Goal: Transaction & Acquisition: Purchase product/service

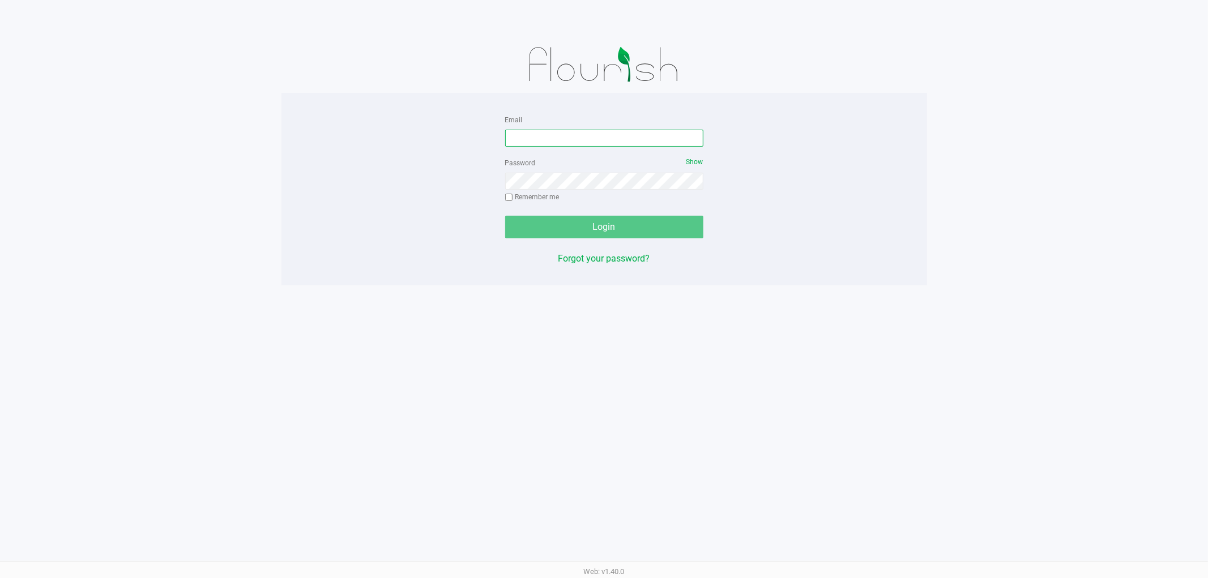
drag, startPoint x: 581, startPoint y: 140, endPoint x: 782, endPoint y: 127, distance: 200.8
click at [584, 138] on input "Email" at bounding box center [604, 138] width 198 height 17
type input "[EMAIL_ADDRESS][DOMAIN_NAME]"
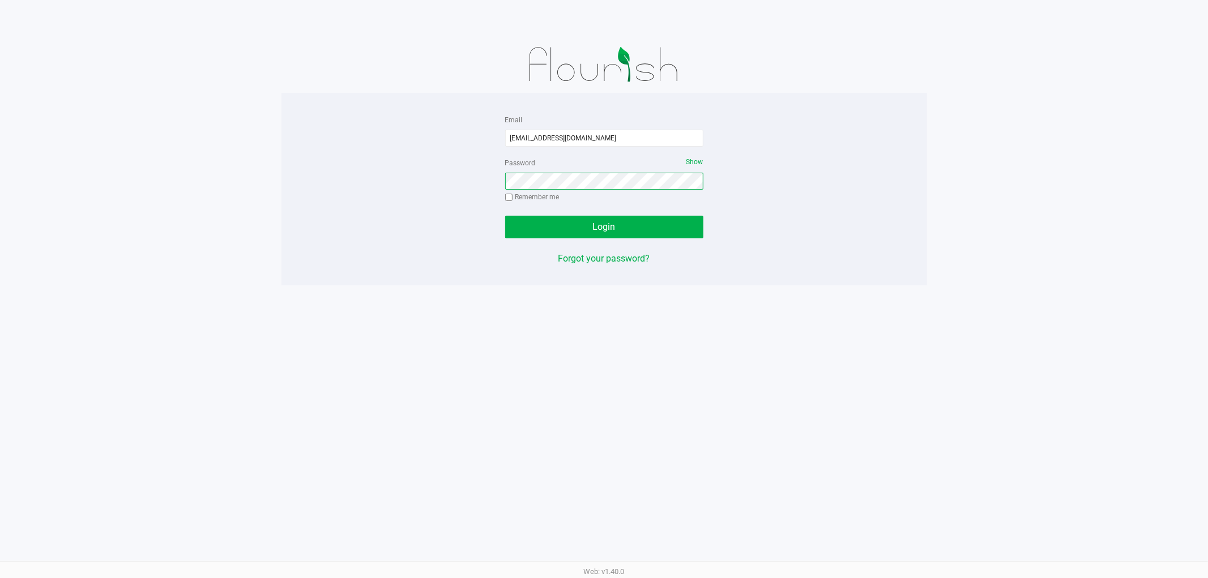
click at [505, 216] on button "Login" at bounding box center [604, 227] width 198 height 23
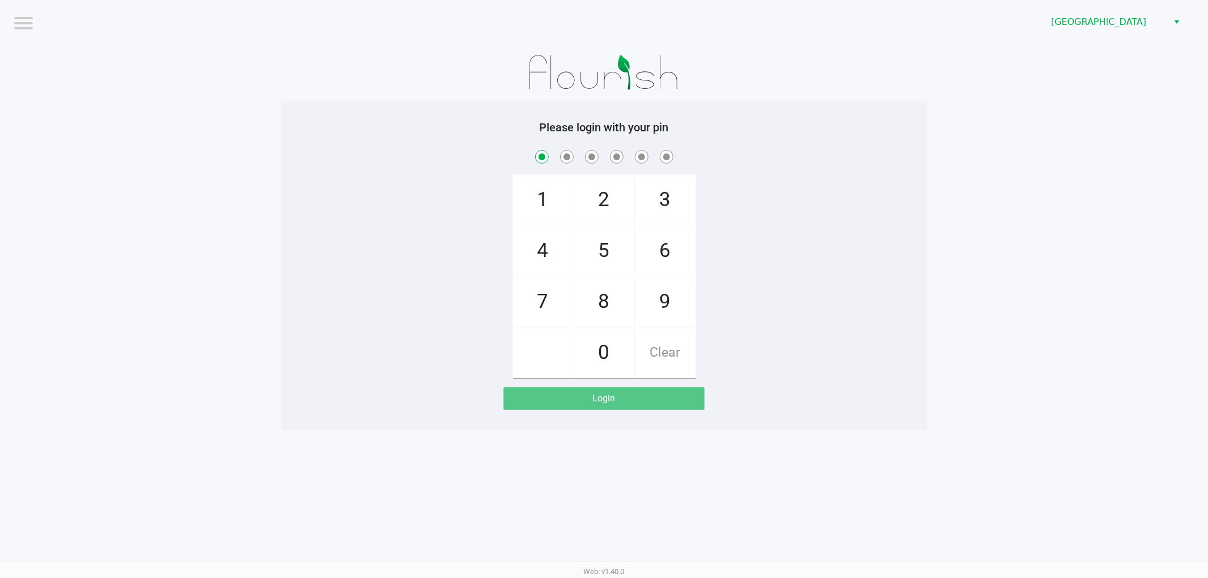
checkbox input "true"
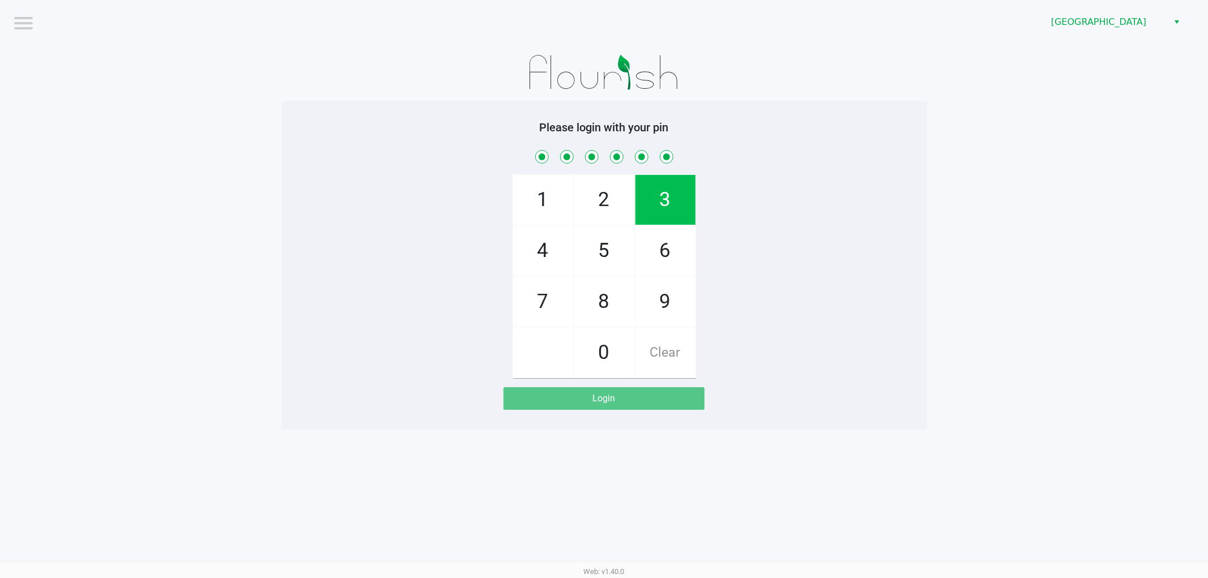
checkbox input "true"
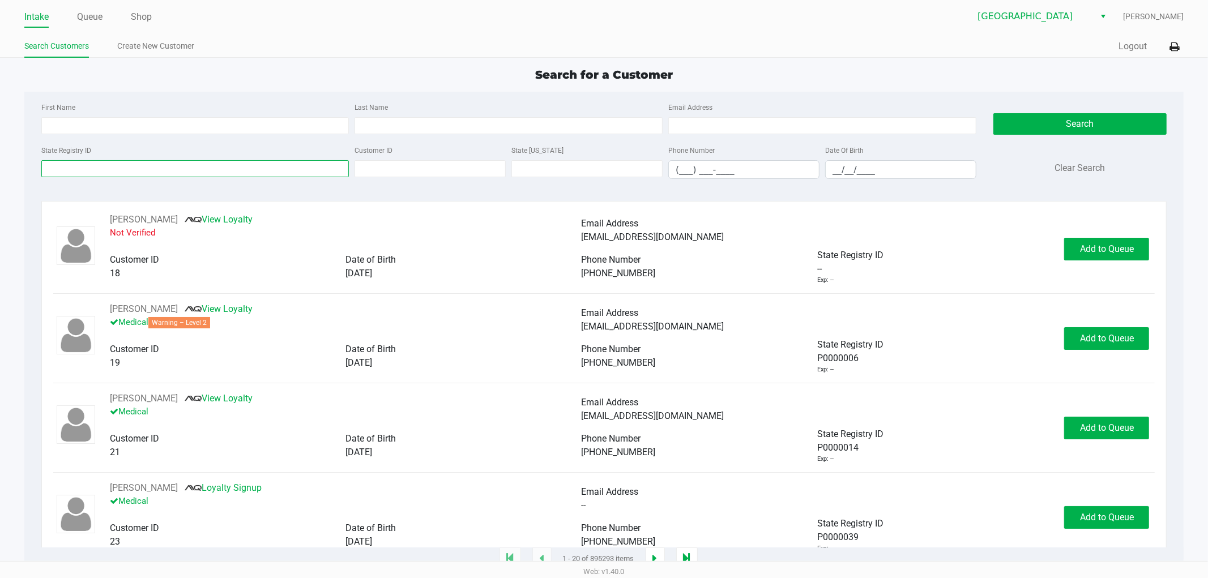
click at [57, 172] on input "State Registry ID" at bounding box center [195, 168] width 308 height 17
type input "p7tt6140"
click at [1011, 120] on button "Search" at bounding box center [1079, 124] width 173 height 22
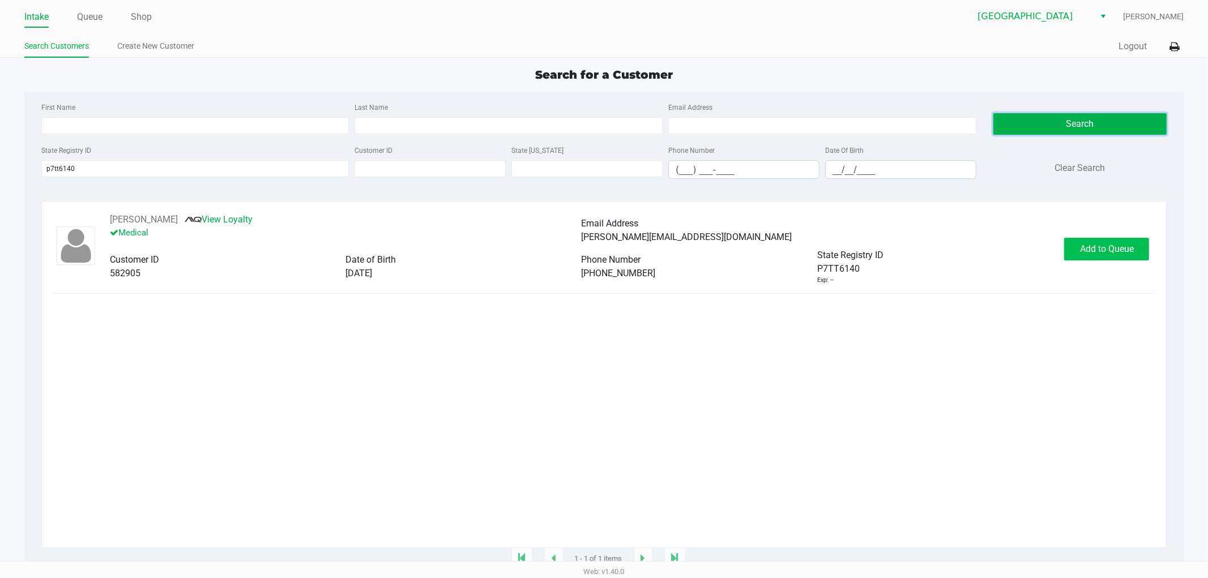
click at [1106, 242] on button "Add to Queue" at bounding box center [1106, 249] width 85 height 23
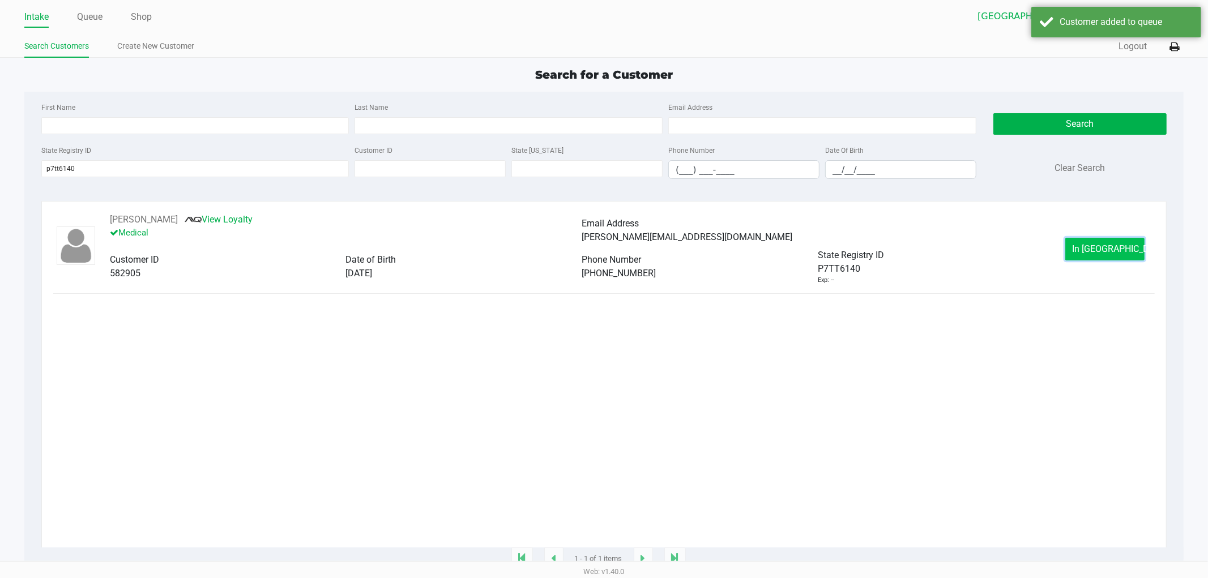
click at [1097, 251] on span "In [GEOGRAPHIC_DATA]" at bounding box center [1119, 248] width 95 height 11
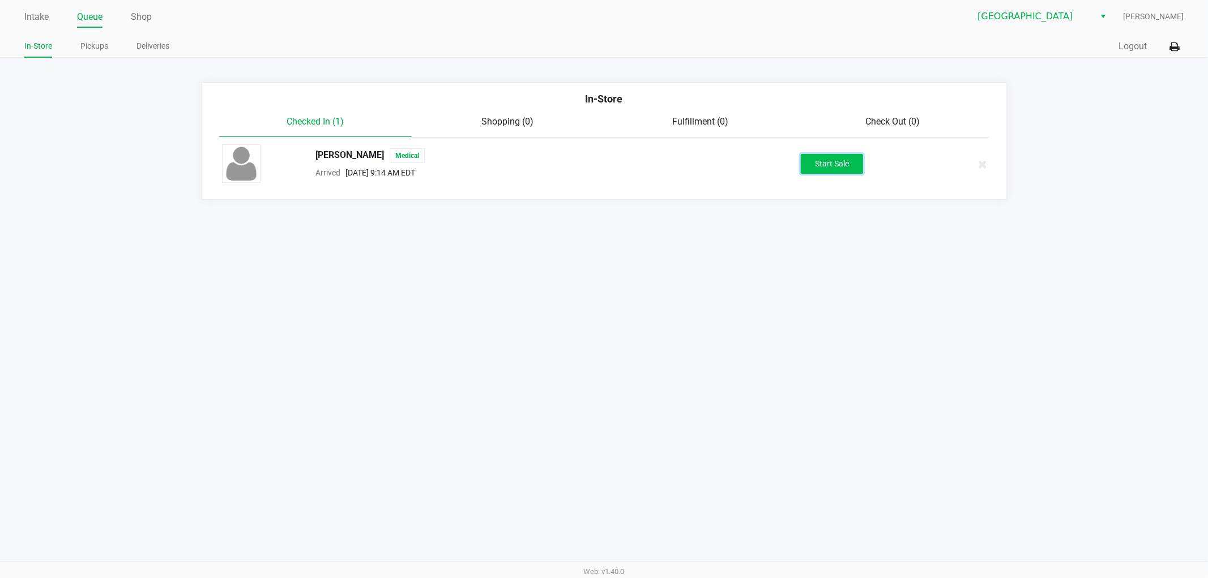
click at [819, 160] on button "Start Sale" at bounding box center [832, 164] width 62 height 20
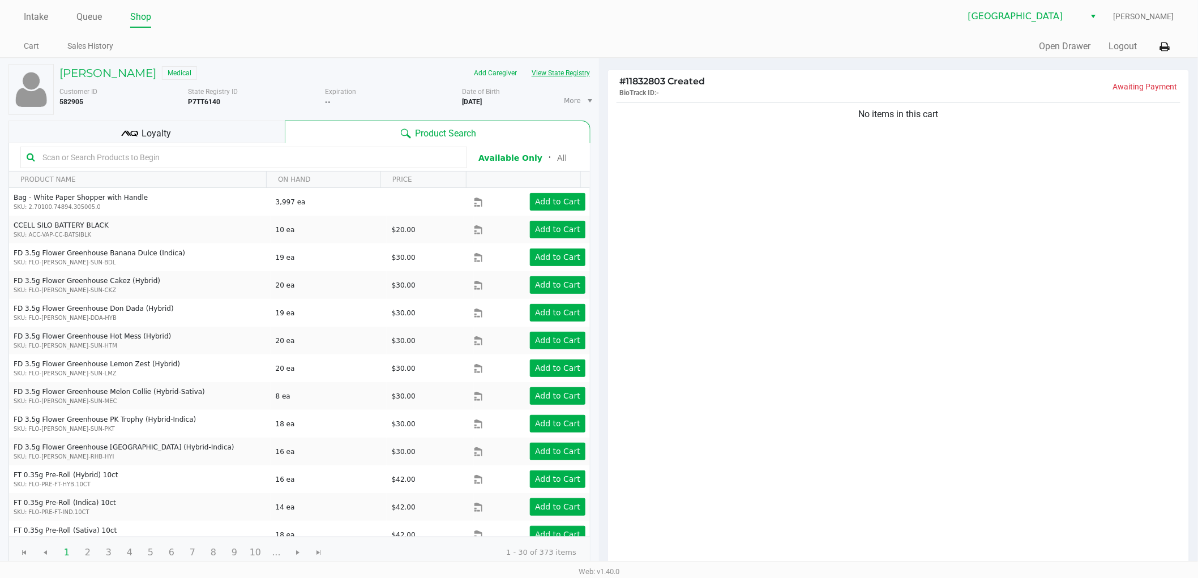
click at [551, 72] on button "View State Registry" at bounding box center [557, 73] width 66 height 18
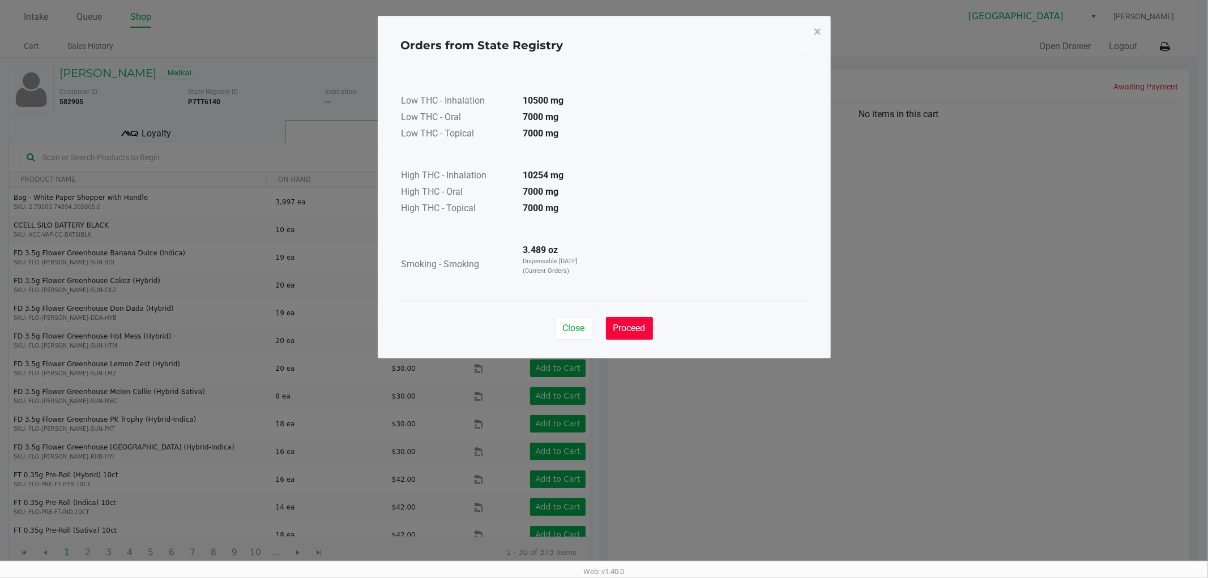
click at [631, 336] on button "Proceed" at bounding box center [629, 328] width 47 height 23
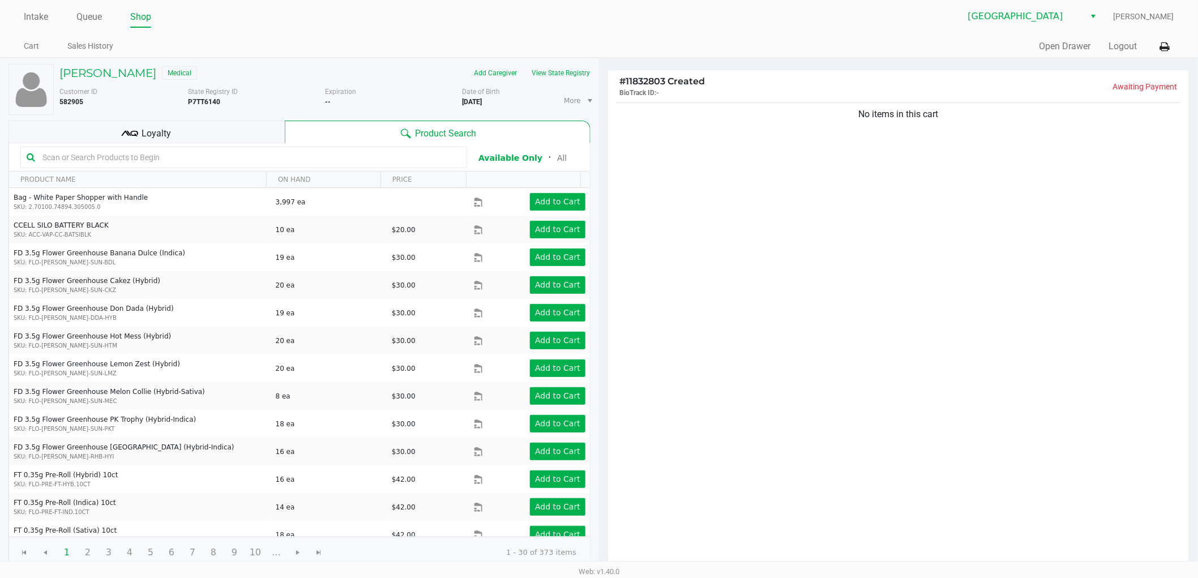
click at [212, 131] on div "Loyalty" at bounding box center [146, 132] width 276 height 23
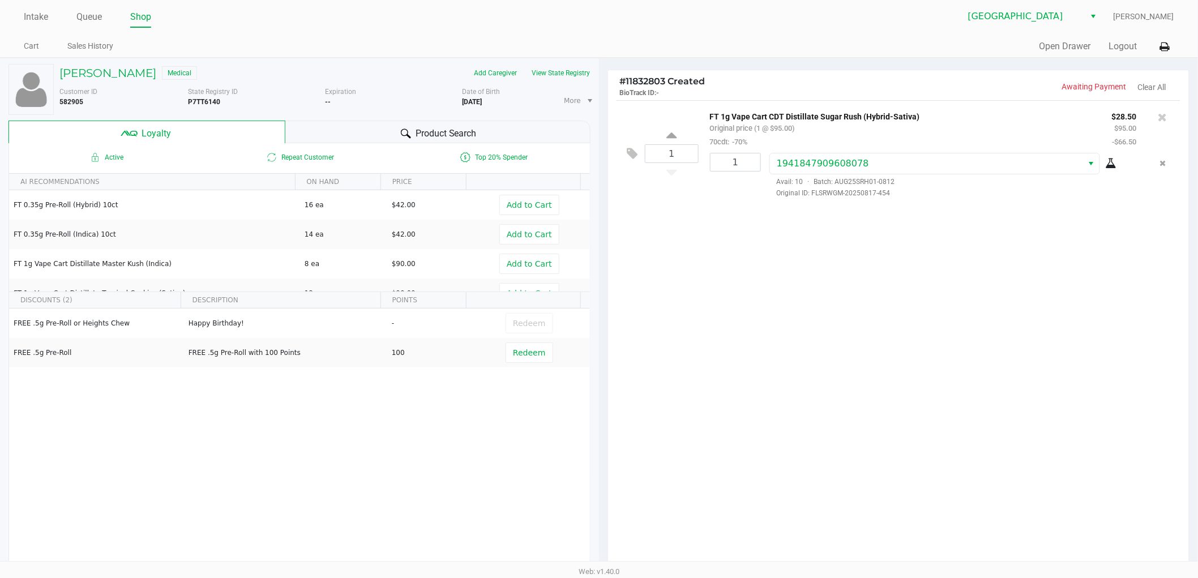
click at [1114, 166] on icon at bounding box center [1111, 163] width 11 height 9
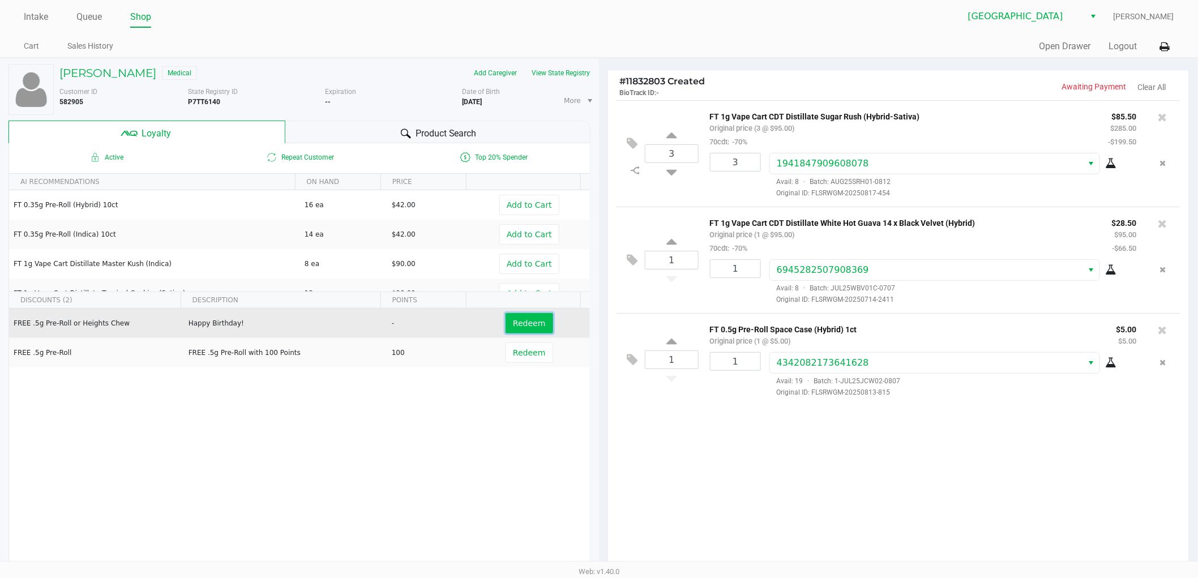
click at [523, 319] on span "Redeem" at bounding box center [529, 323] width 32 height 9
click at [393, 132] on div "Product Search" at bounding box center [438, 132] width 306 height 23
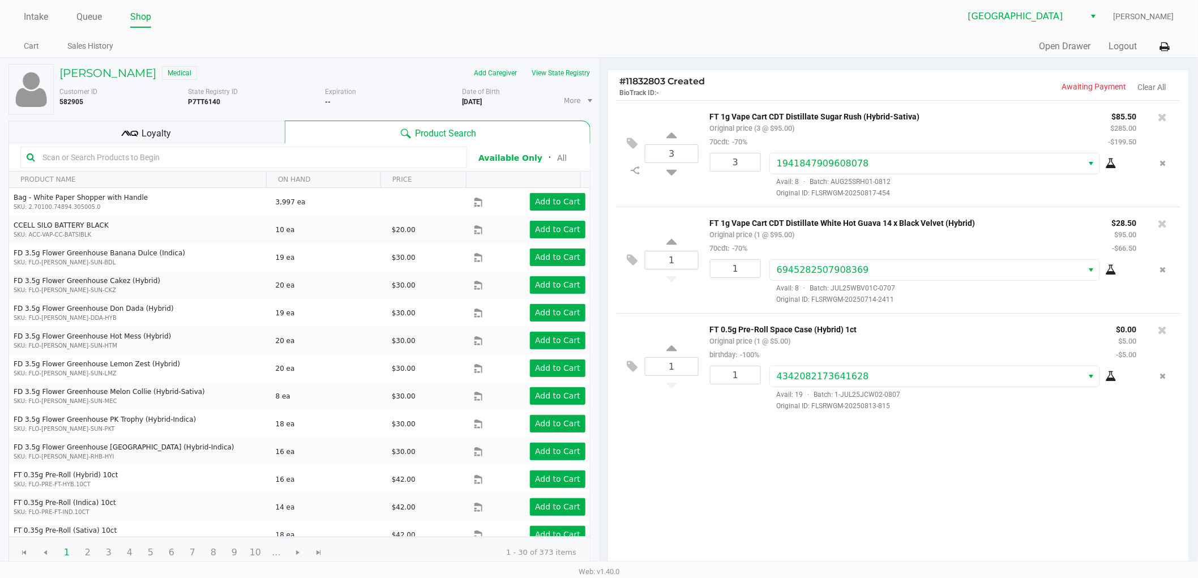
click at [80, 159] on input "text" at bounding box center [249, 157] width 423 height 17
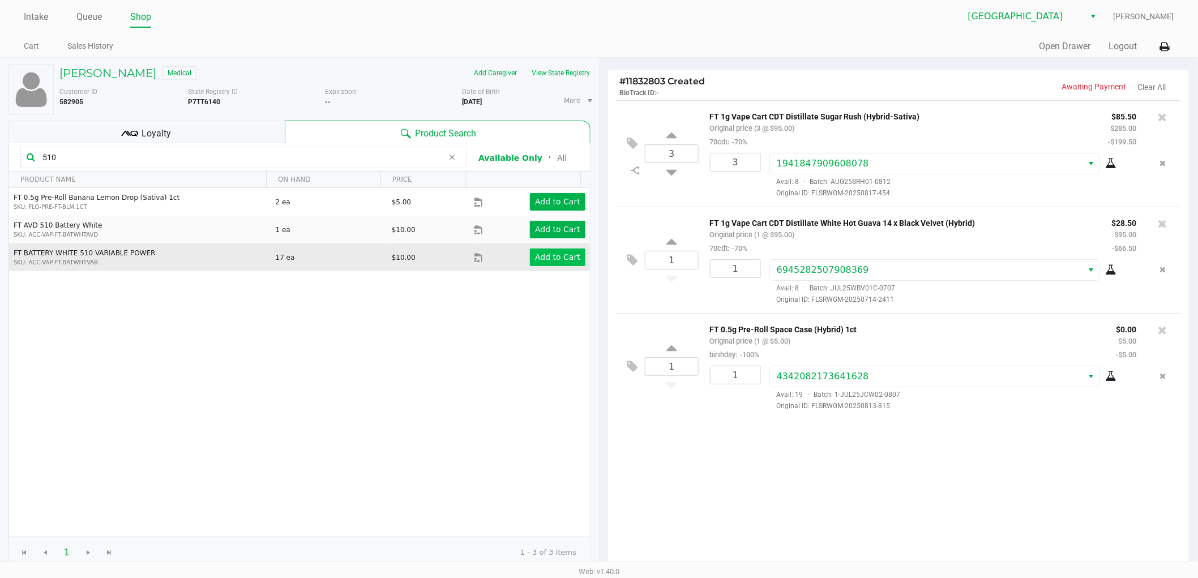
type input "510"
click at [546, 259] on app-button-loader "Add to Cart" at bounding box center [557, 256] width 45 height 9
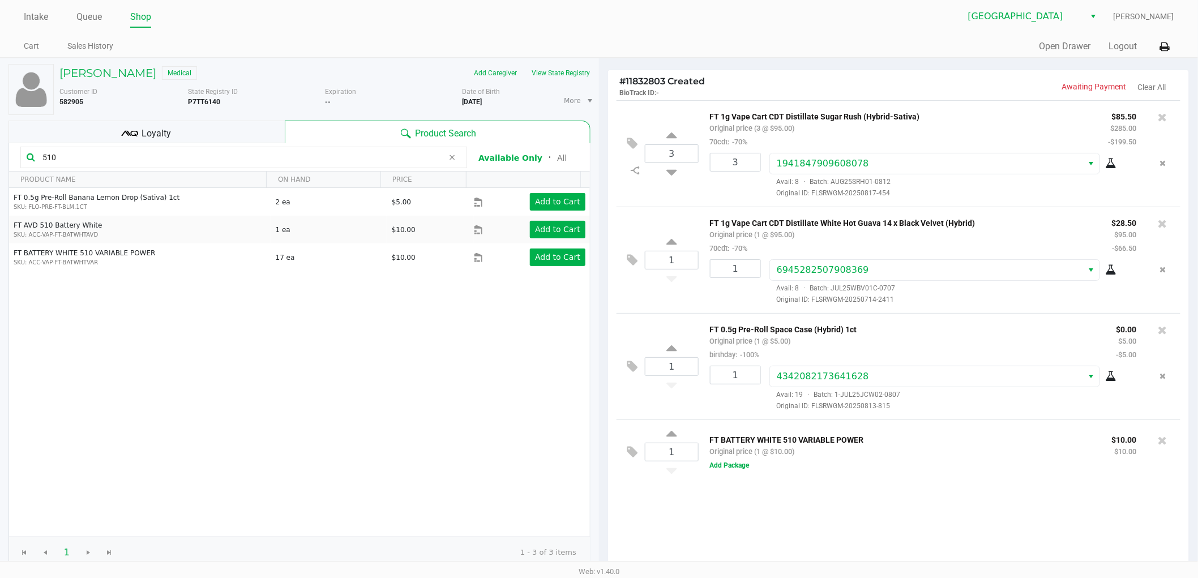
click at [732, 452] on small "Original price (1 @ $10.00)" at bounding box center [752, 451] width 85 height 8
click at [744, 470] on button "Add Package" at bounding box center [730, 465] width 40 height 10
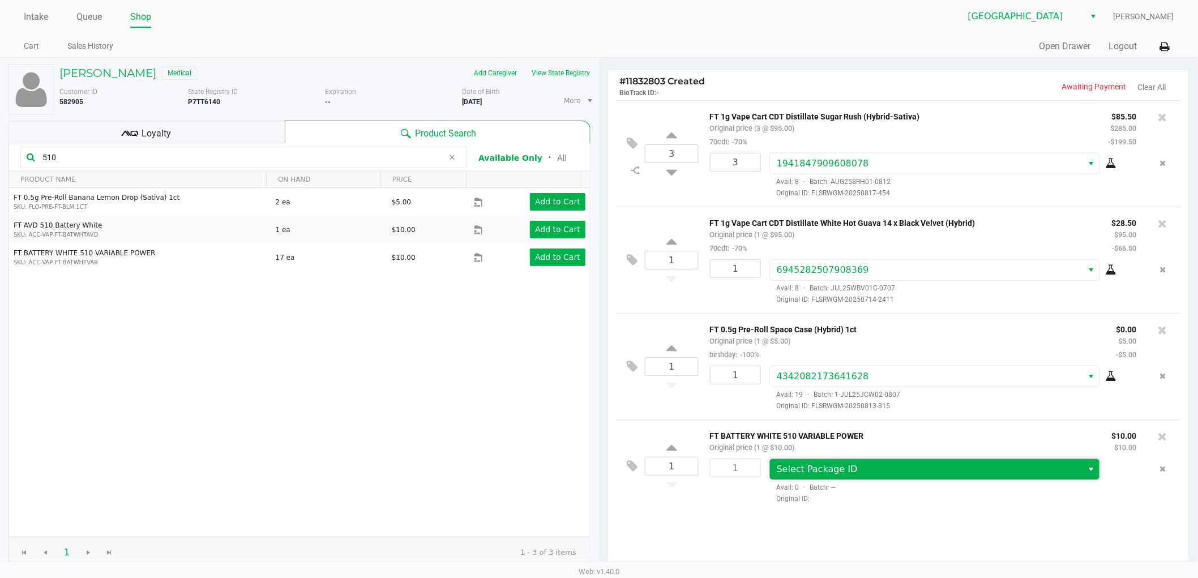
click at [830, 476] on span "Select Package ID" at bounding box center [926, 470] width 299 height 14
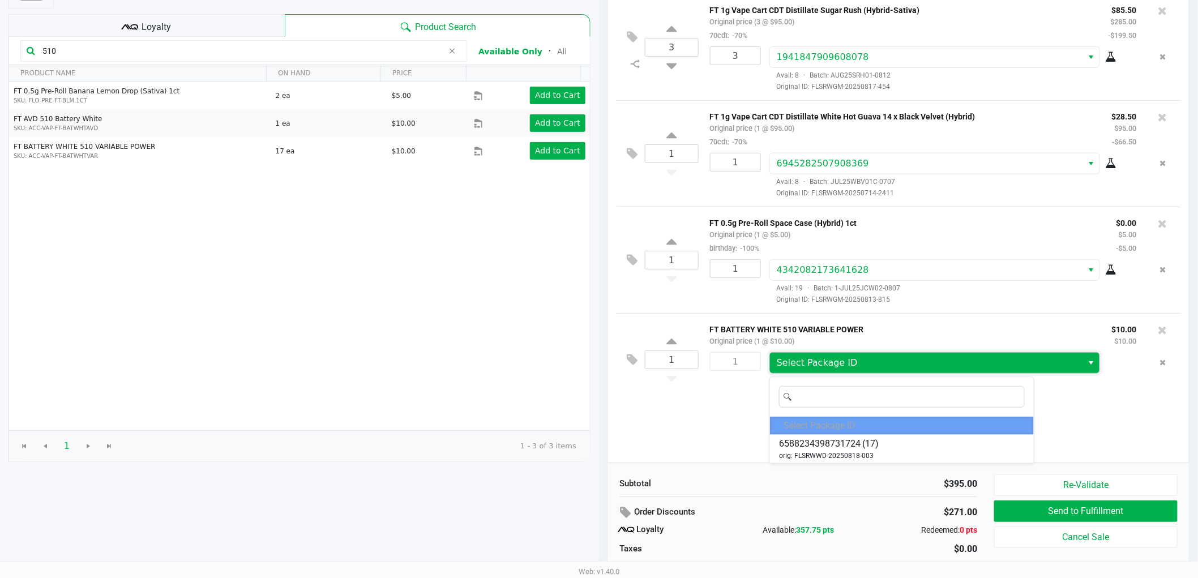
scroll to position [109, 0]
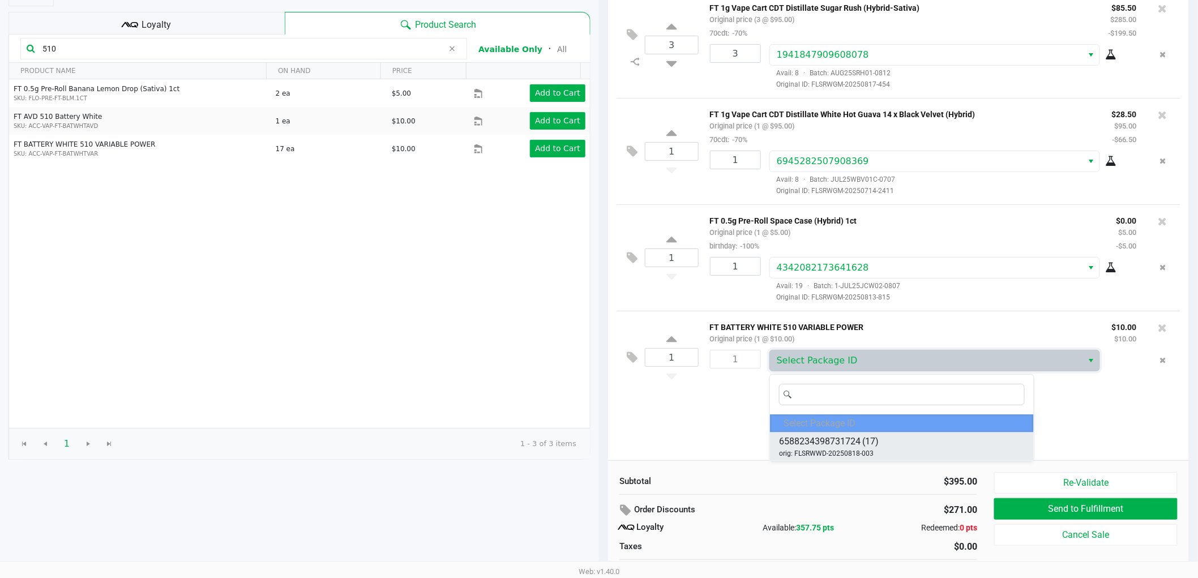
click at [813, 456] on span "orig: FLSRWWD-20250818-003" at bounding box center [826, 453] width 95 height 10
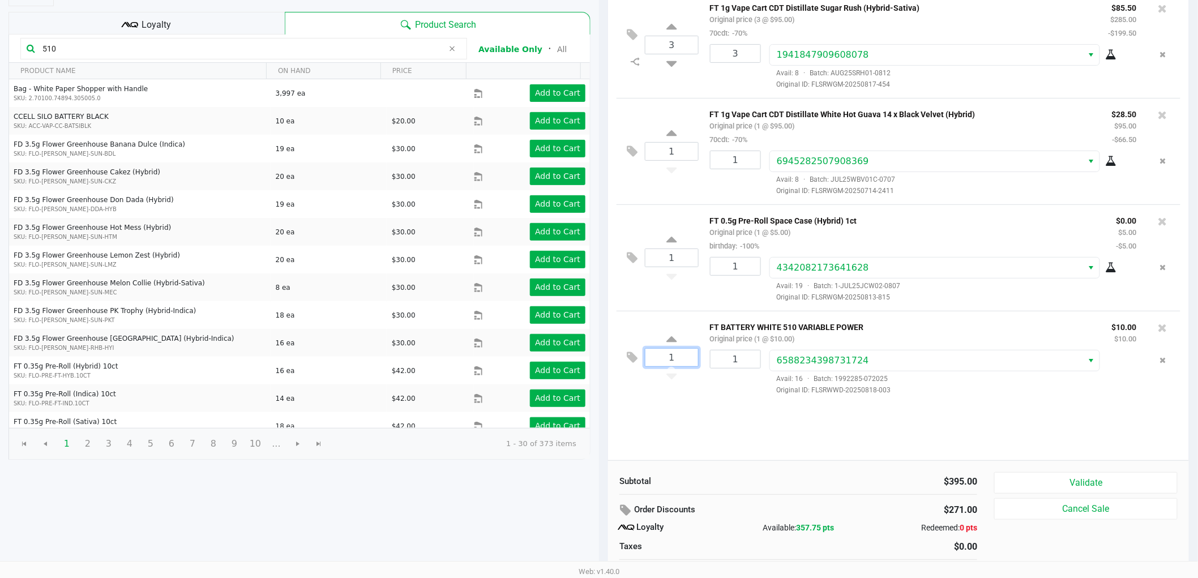
click at [688, 359] on input "1" at bounding box center [671, 358] width 53 height 18
type input "2"
click at [746, 366] on div "[PERSON_NAME] Medical Add Caregiver View State Registry Customer ID 582905 Stat…" at bounding box center [599, 274] width 1198 height 650
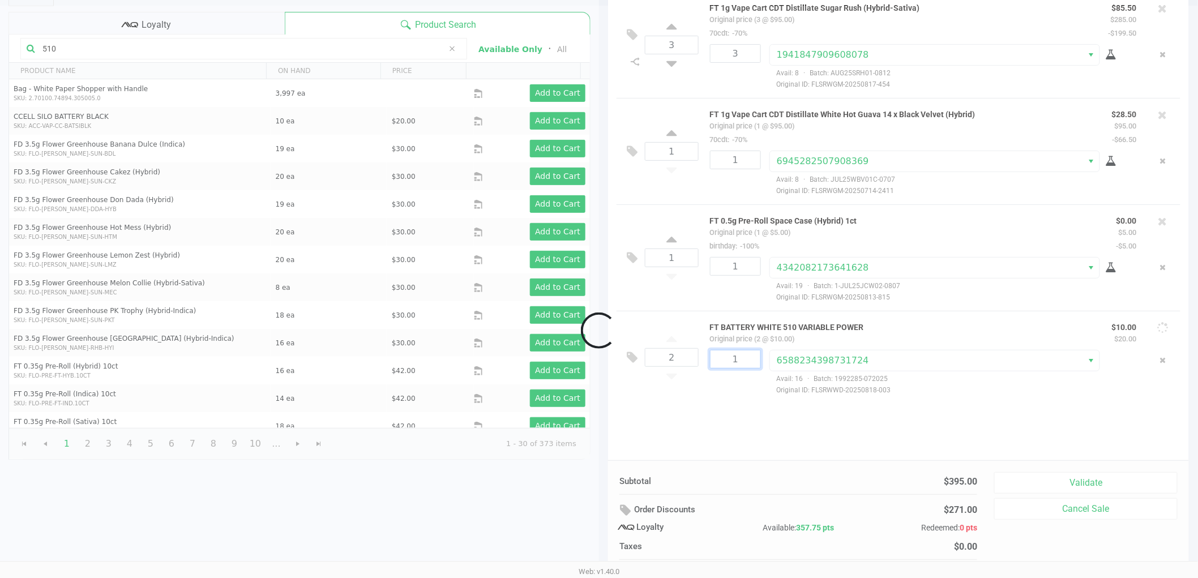
type input "2"
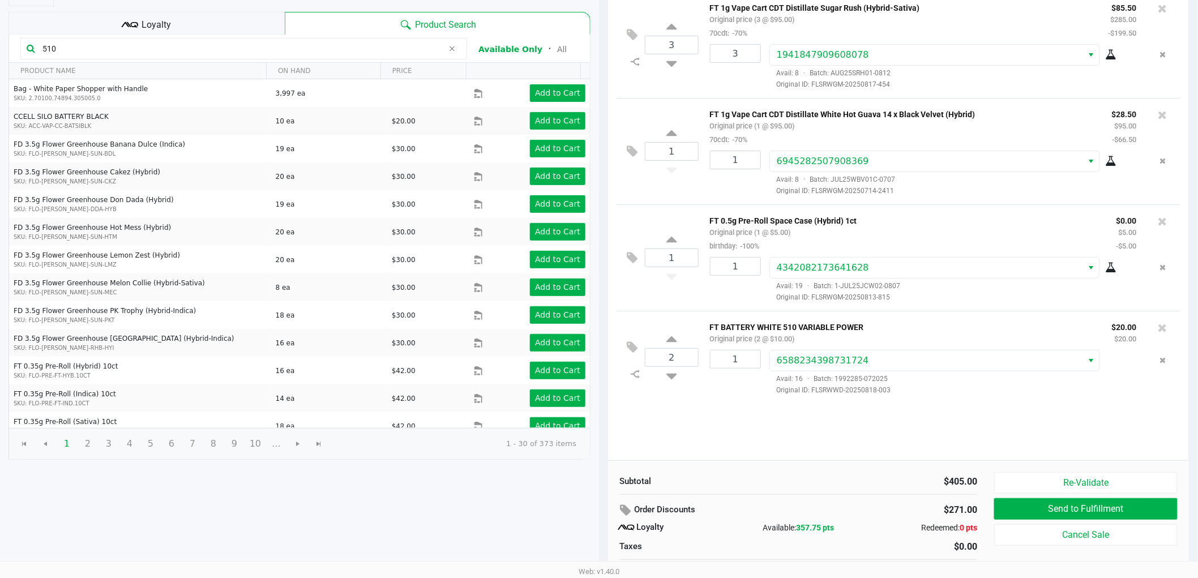
click at [705, 417] on div "3 FT 1g Vape Cart CDT Distillate Sugar Rush (Hybrid-Sativa) Original price (3 @…" at bounding box center [898, 226] width 581 height 469
click at [729, 362] on input "1" at bounding box center [735, 359] width 50 height 18
type input "2"
click at [708, 418] on div "[PERSON_NAME] Medical Add Caregiver View State Registry Customer ID 582905 Stat…" at bounding box center [599, 274] width 1198 height 650
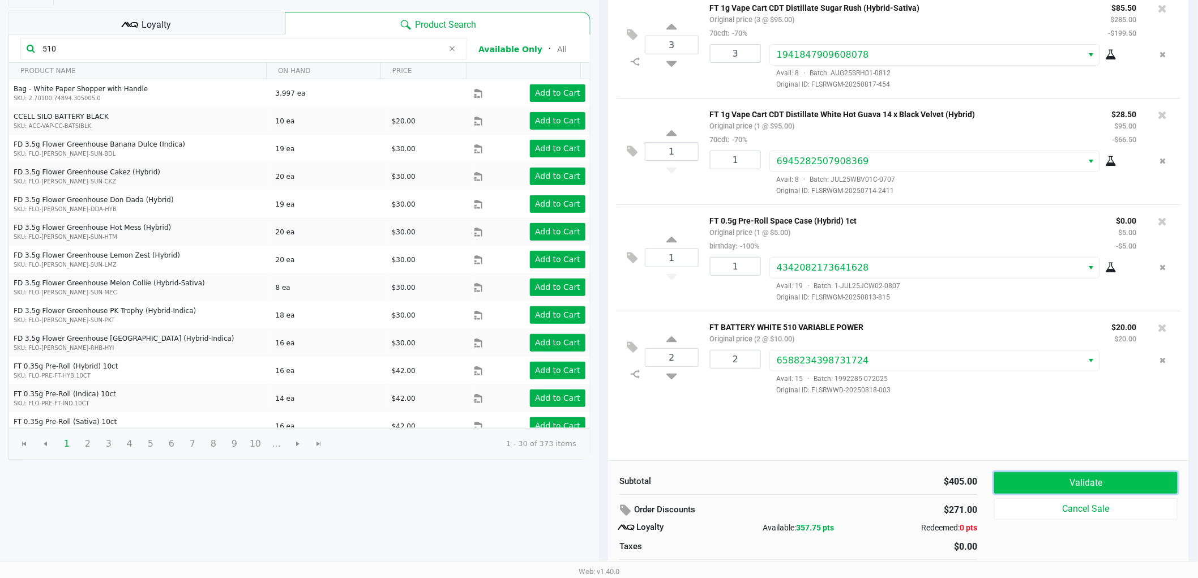
click at [1046, 473] on button "Validate" at bounding box center [1085, 483] width 183 height 22
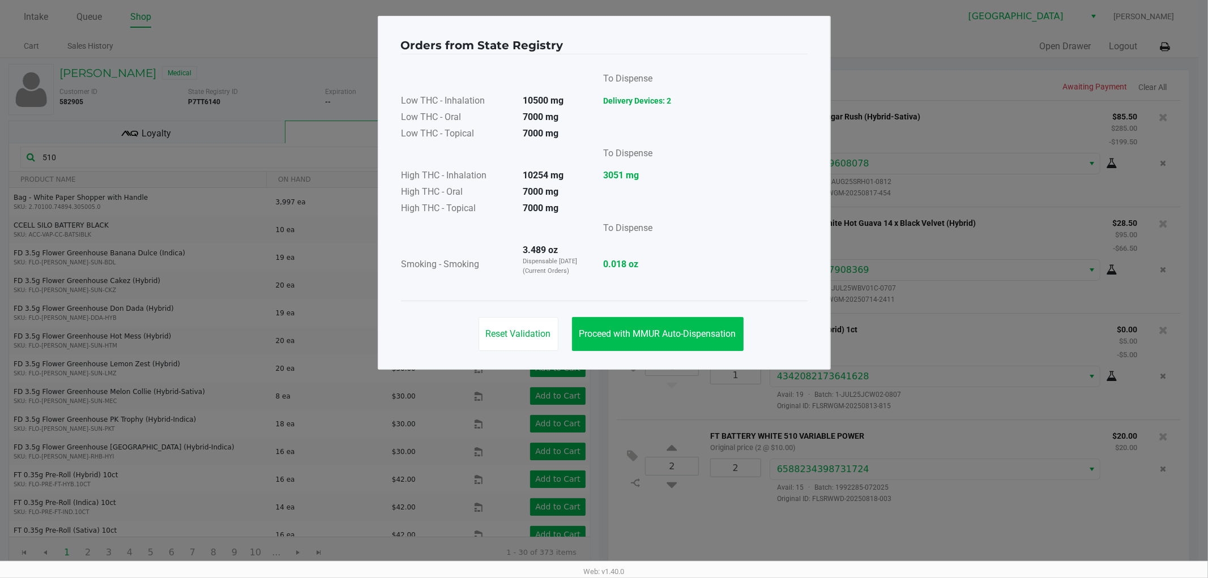
click at [624, 341] on button "Proceed with MMUR Auto-Dispensation" at bounding box center [658, 334] width 172 height 34
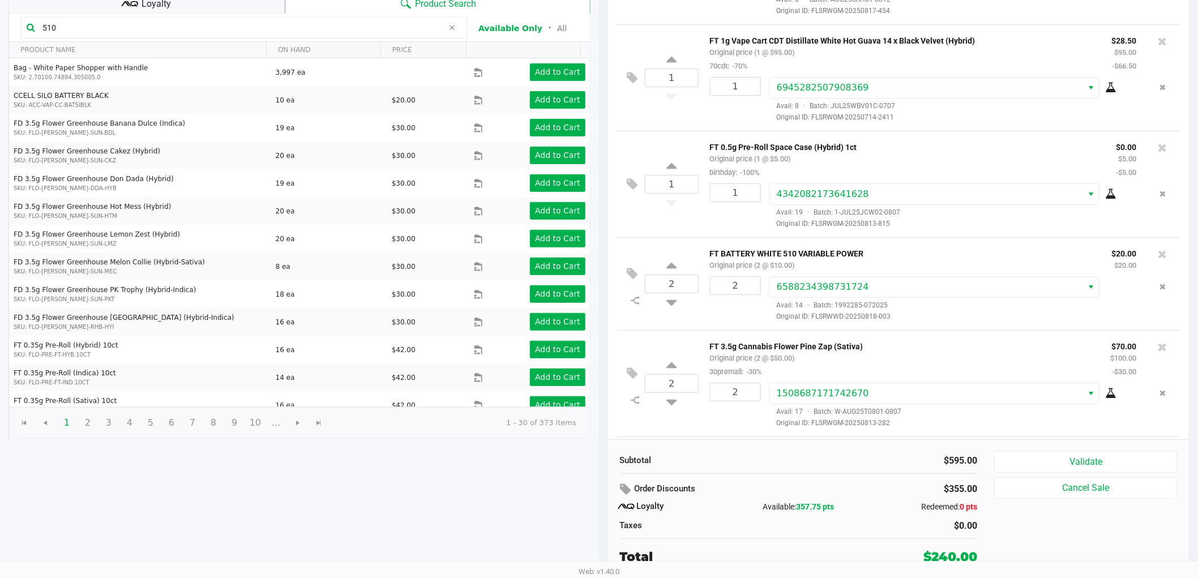
scroll to position [160, 0]
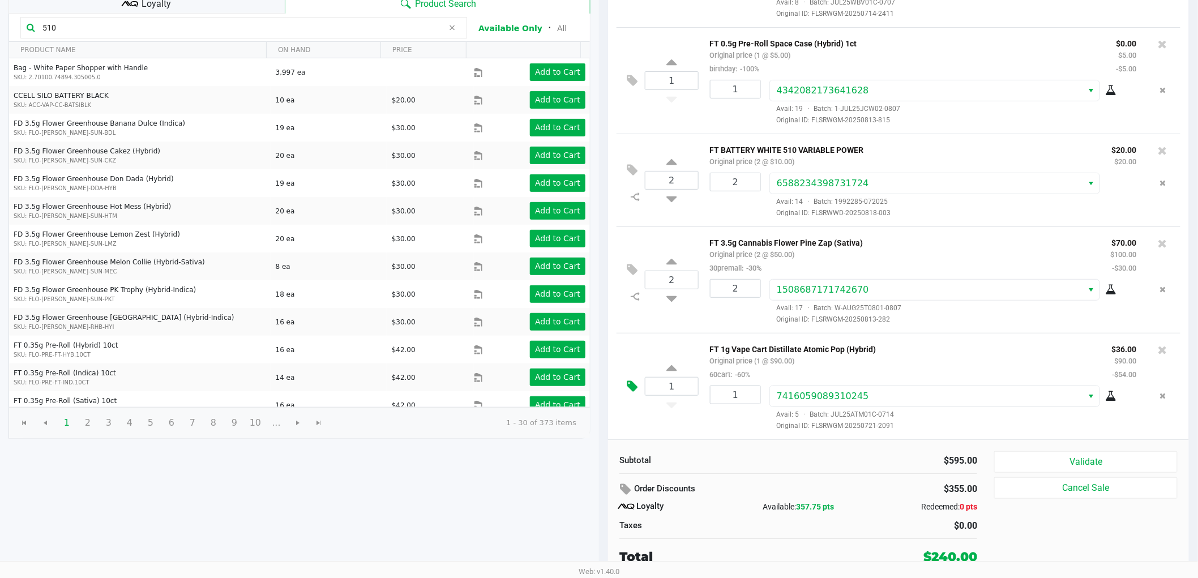
click at [628, 388] on icon at bounding box center [632, 386] width 11 height 13
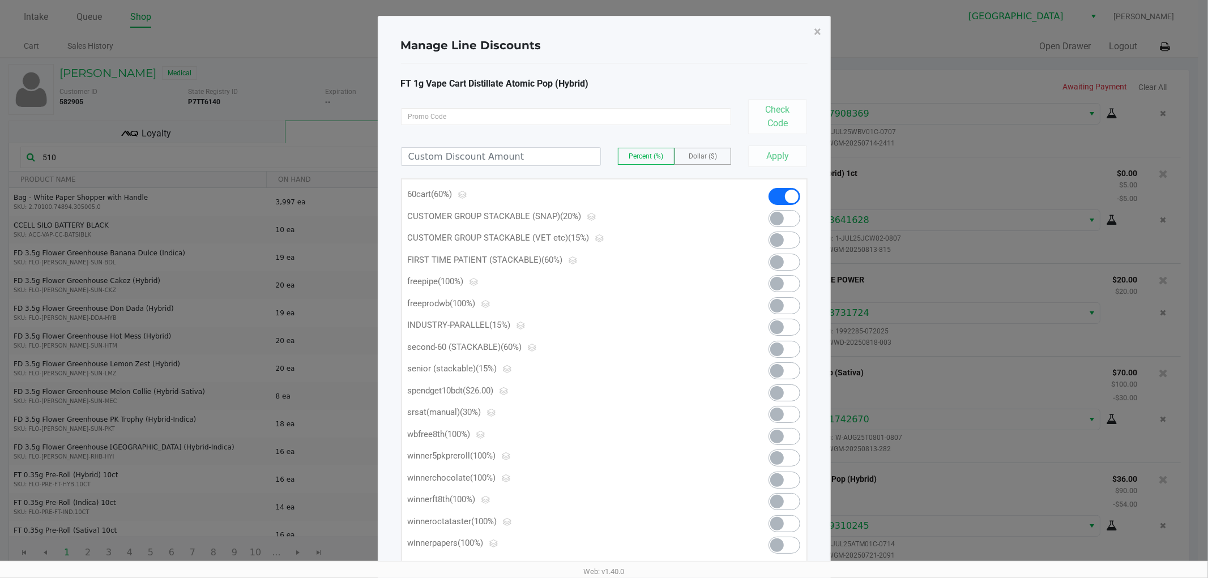
click at [784, 394] on span at bounding box center [777, 393] width 14 height 14
click at [818, 31] on span "×" at bounding box center [817, 32] width 7 height 16
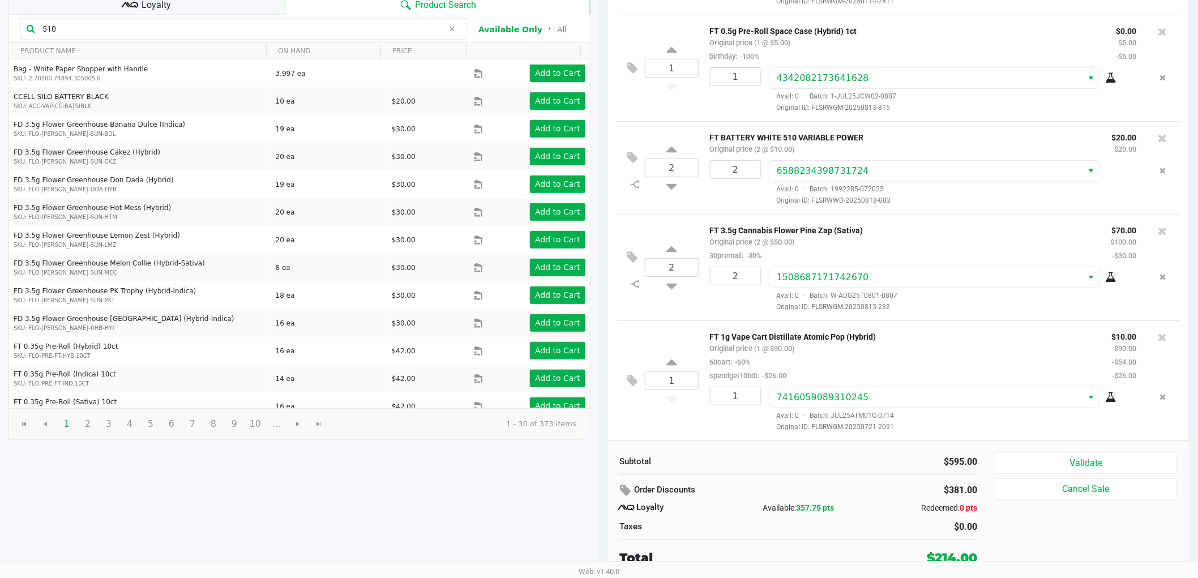
scroll to position [130, 0]
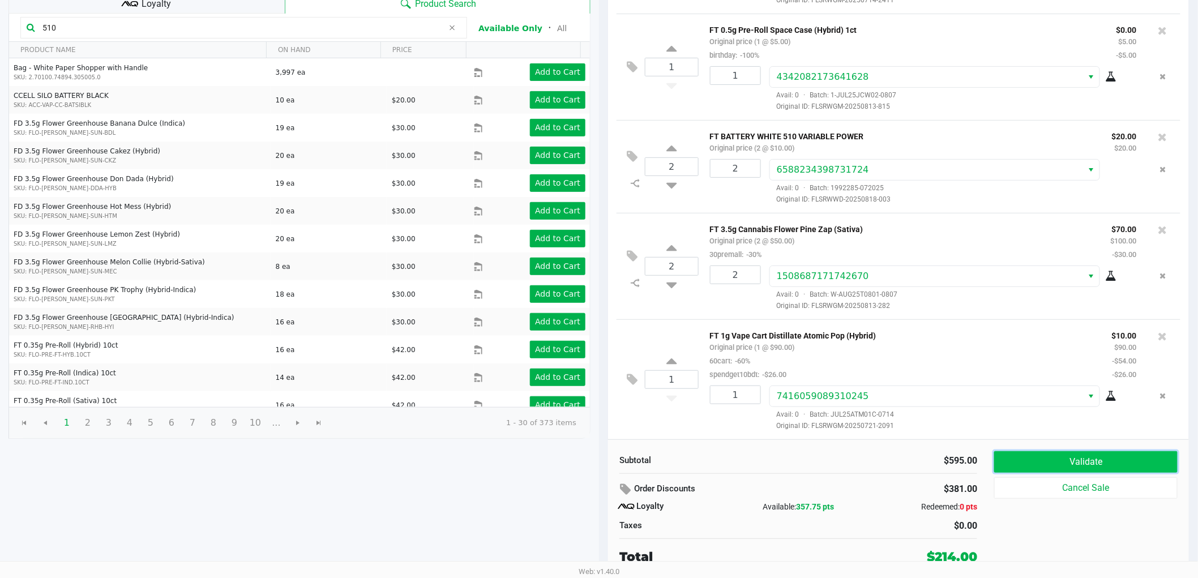
click at [1024, 467] on button "Validate" at bounding box center [1085, 462] width 183 height 22
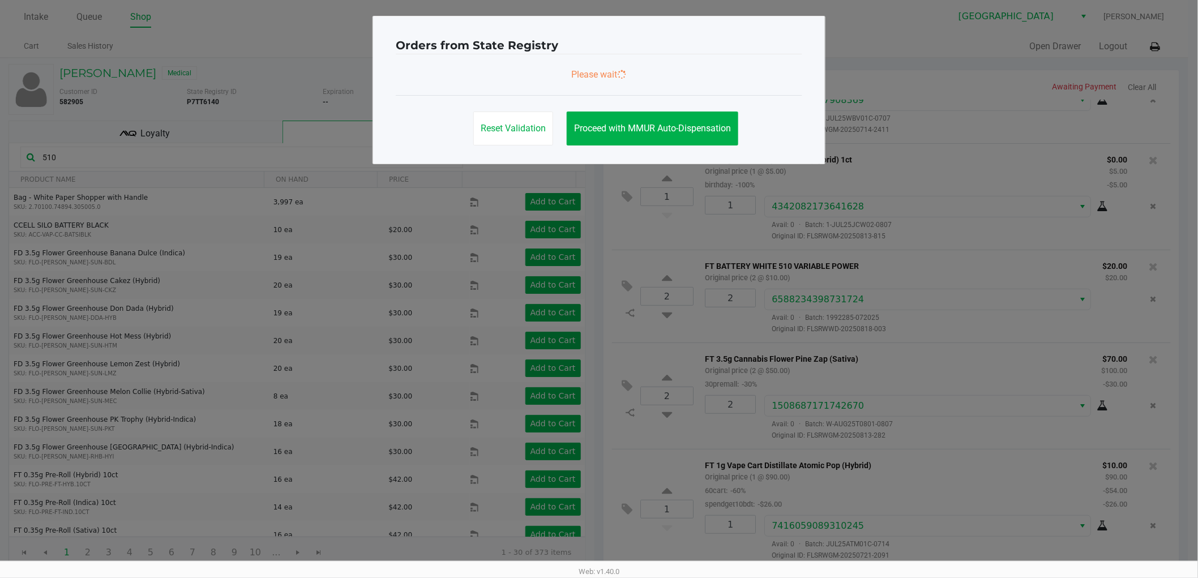
scroll to position [0, 0]
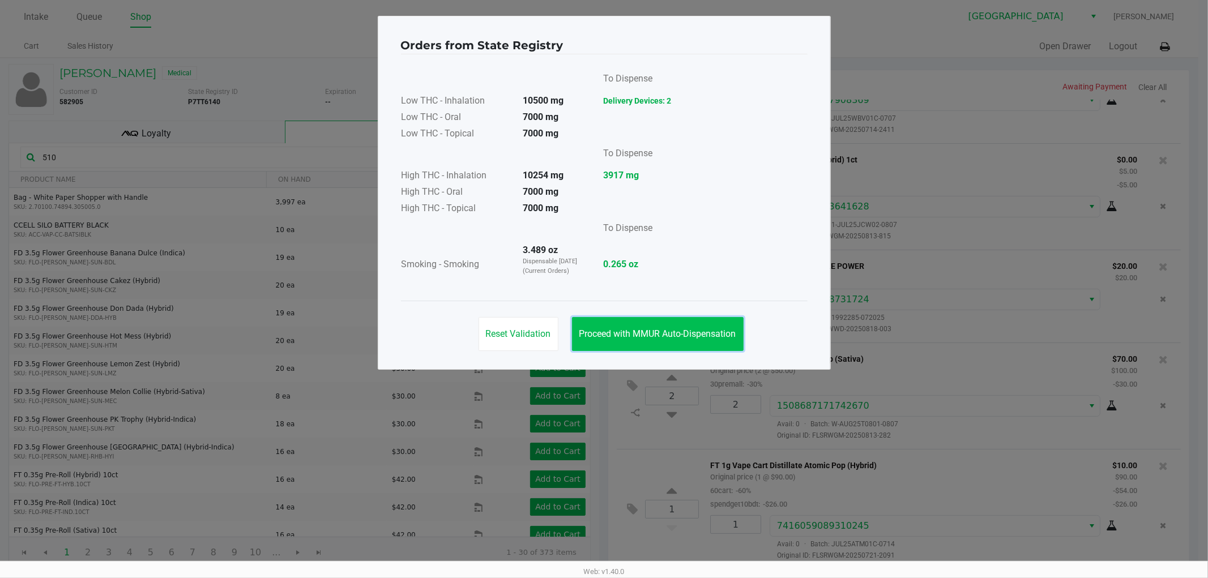
click at [677, 331] on span "Proceed with MMUR Auto-Dispensation" at bounding box center [657, 333] width 157 height 11
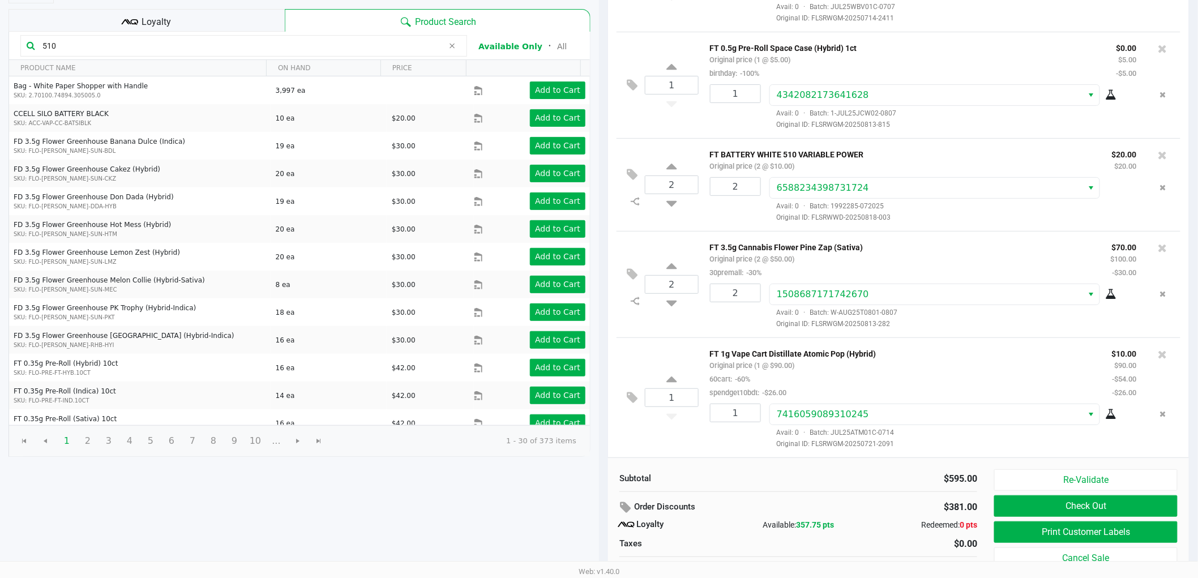
scroll to position [130, 0]
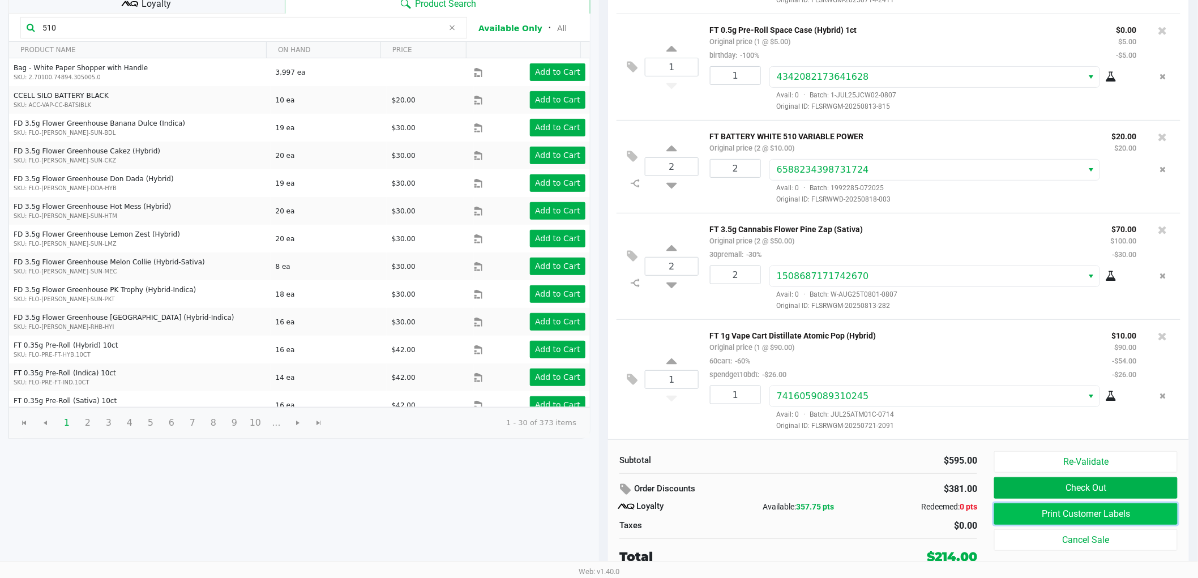
click at [1026, 513] on button "Print Customer Labels" at bounding box center [1085, 514] width 183 height 22
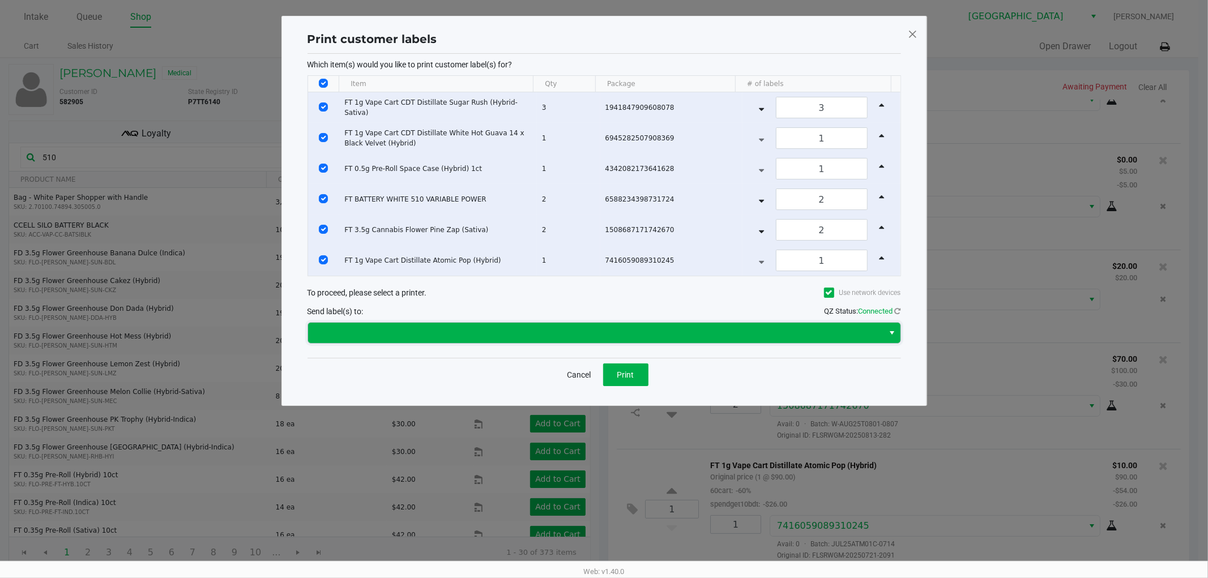
click at [564, 327] on span at bounding box center [596, 333] width 562 height 14
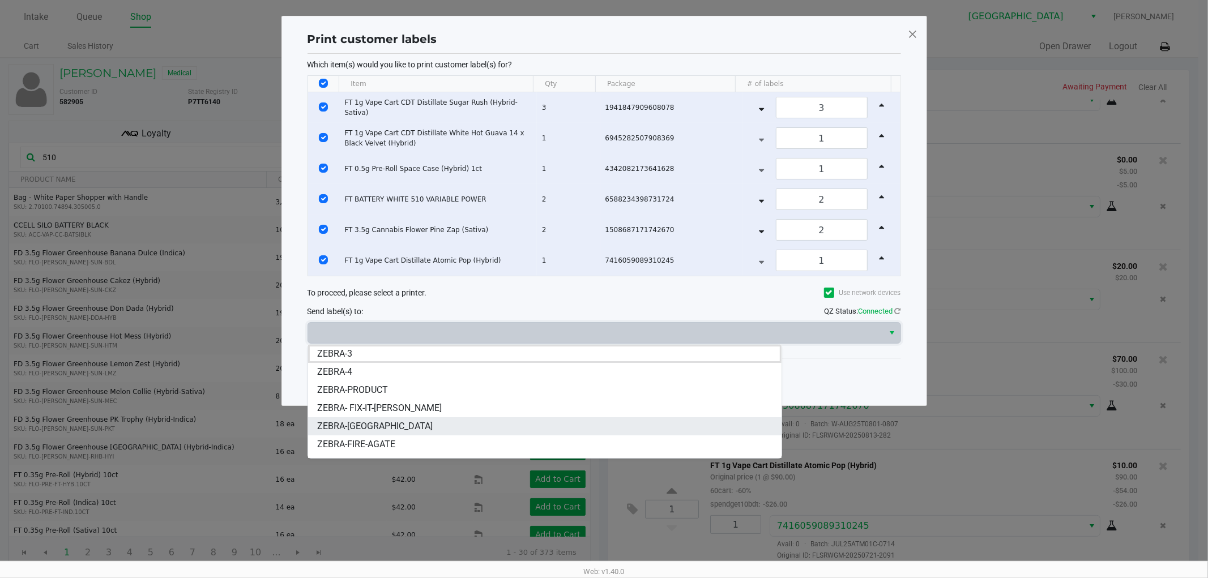
click at [423, 429] on li "ZEBRA-[GEOGRAPHIC_DATA]" at bounding box center [544, 426] width 473 height 18
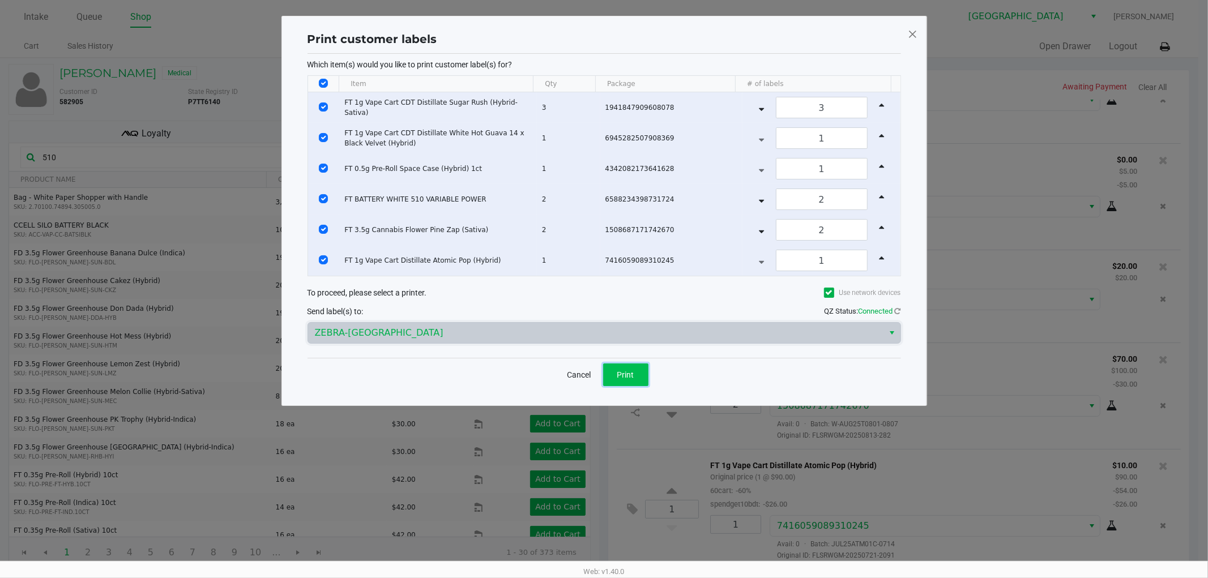
click at [632, 375] on span "Print" at bounding box center [625, 374] width 17 height 9
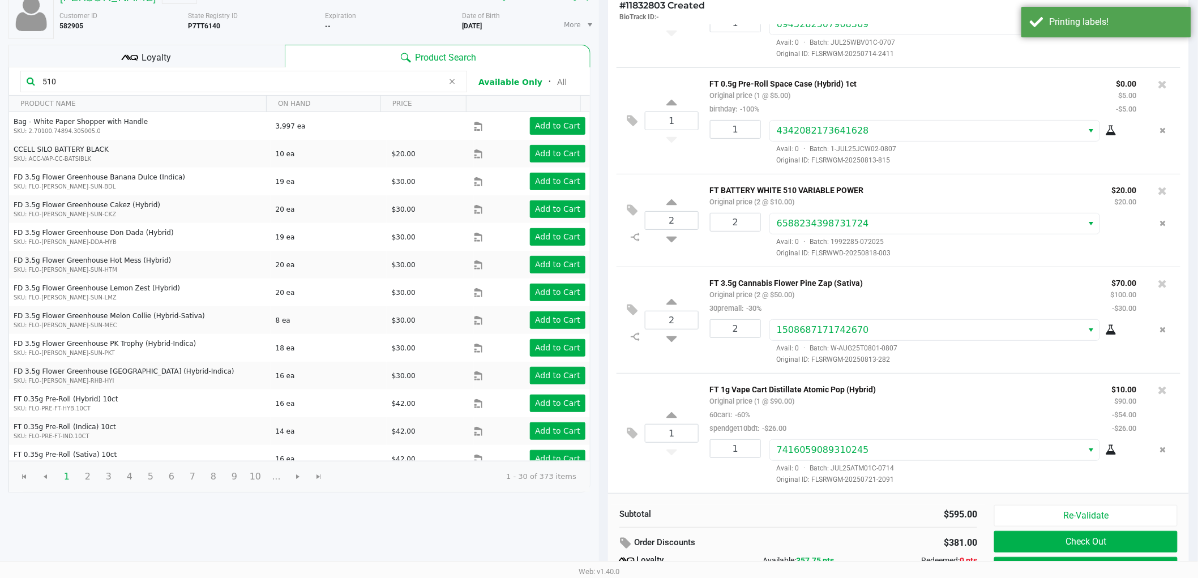
scroll to position [126, 0]
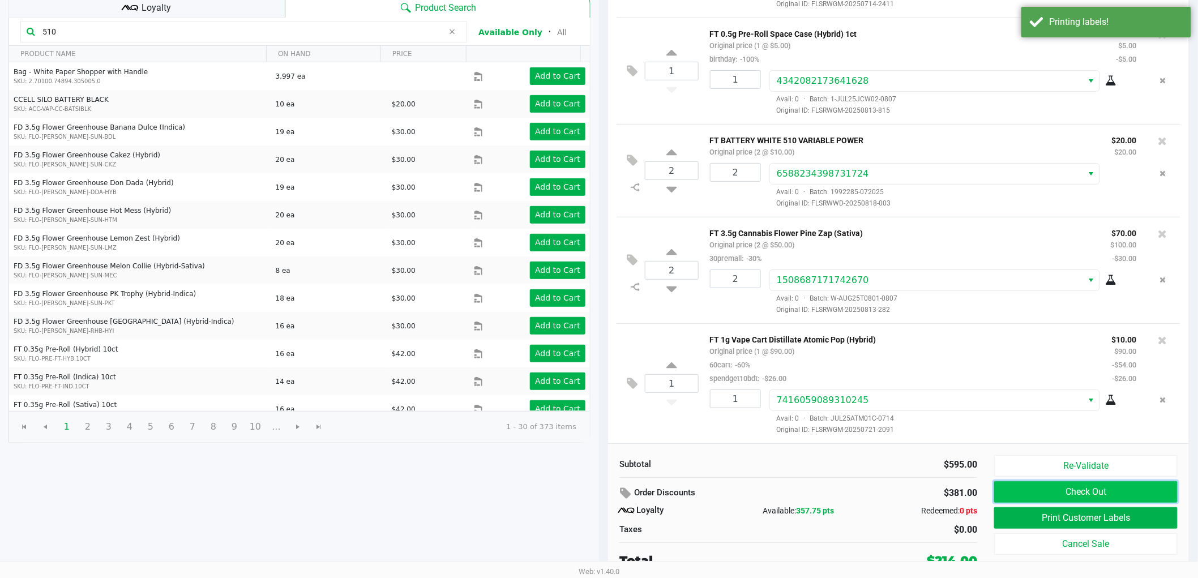
click at [1034, 491] on button "Check Out" at bounding box center [1085, 492] width 183 height 22
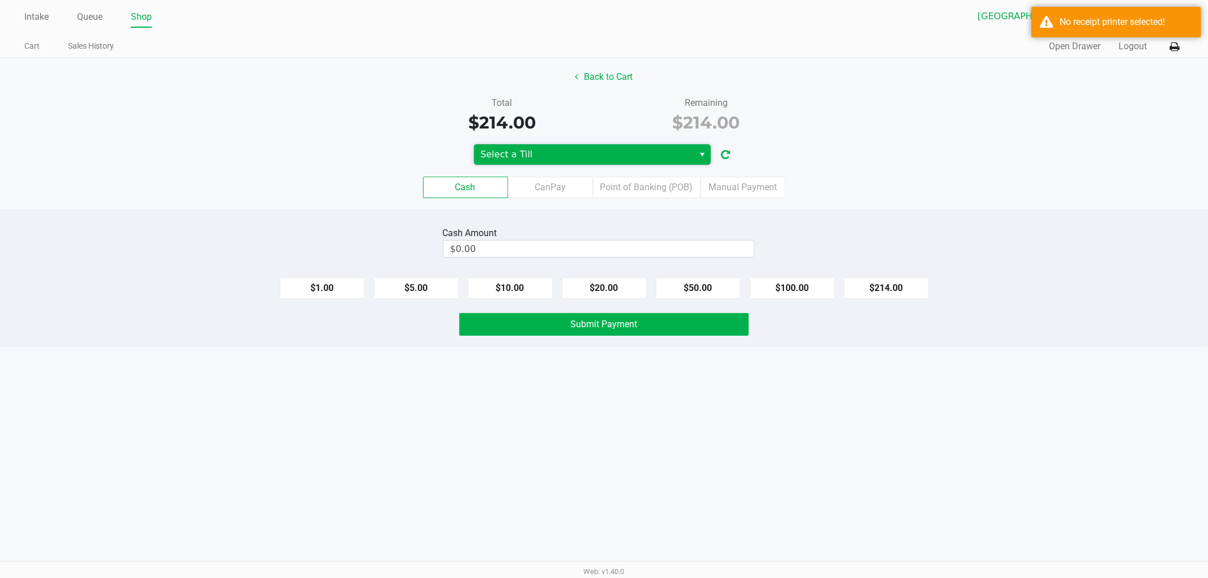
click at [528, 148] on span "Select a Till" at bounding box center [584, 155] width 207 height 14
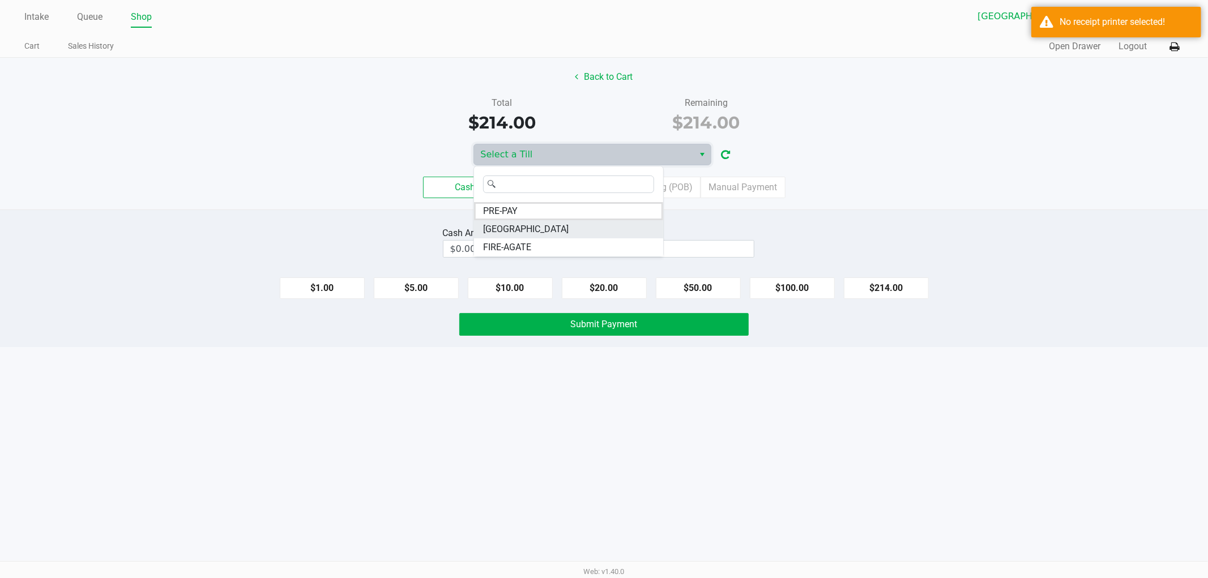
click at [510, 228] on span "[GEOGRAPHIC_DATA]" at bounding box center [525, 229] width 85 height 14
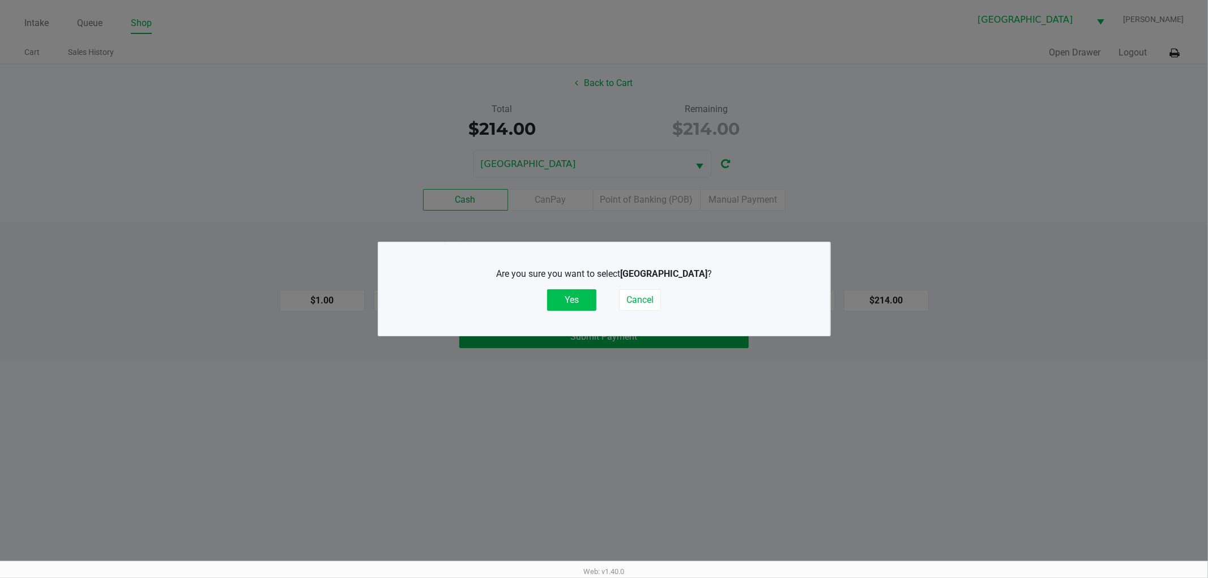
click at [555, 297] on button "Yes" at bounding box center [571, 300] width 49 height 22
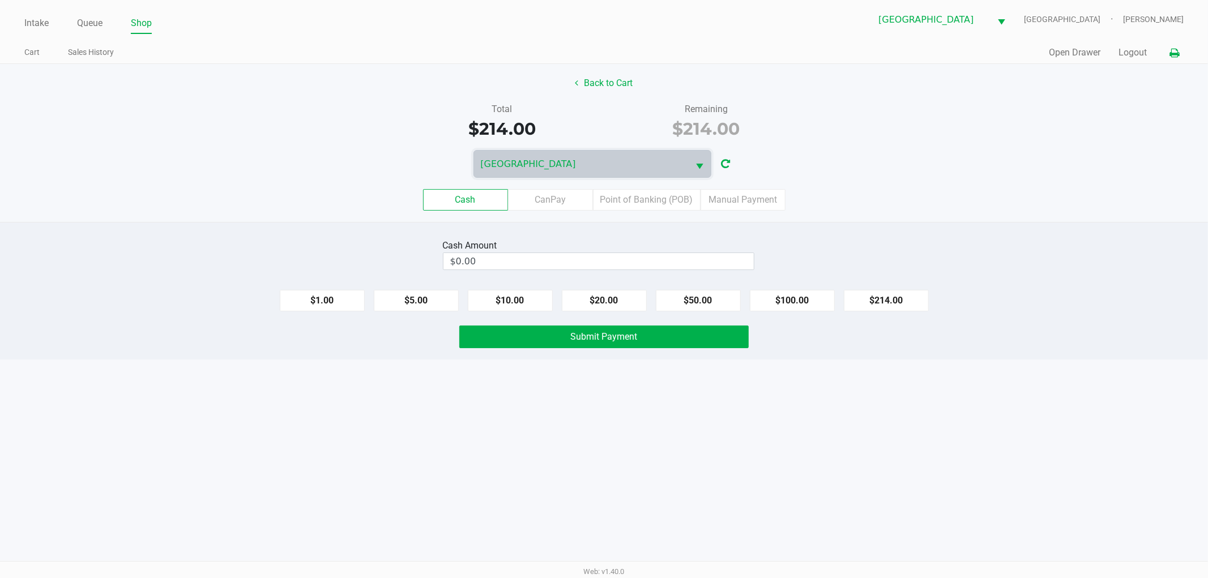
click at [1179, 49] on icon at bounding box center [1174, 53] width 10 height 8
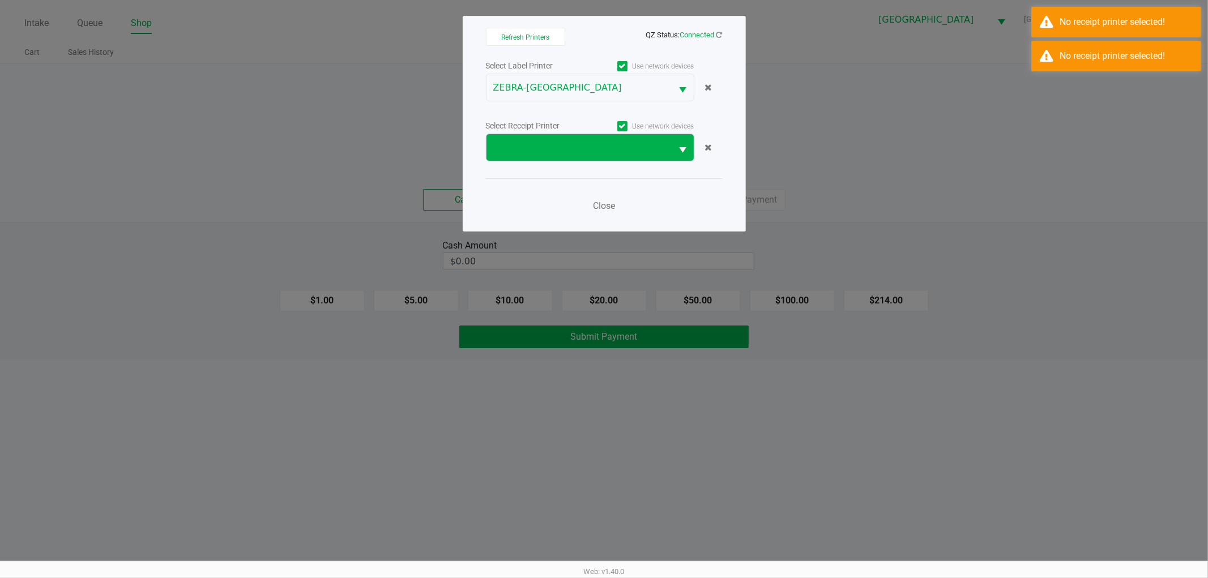
click at [510, 148] on span at bounding box center [579, 148] width 172 height 14
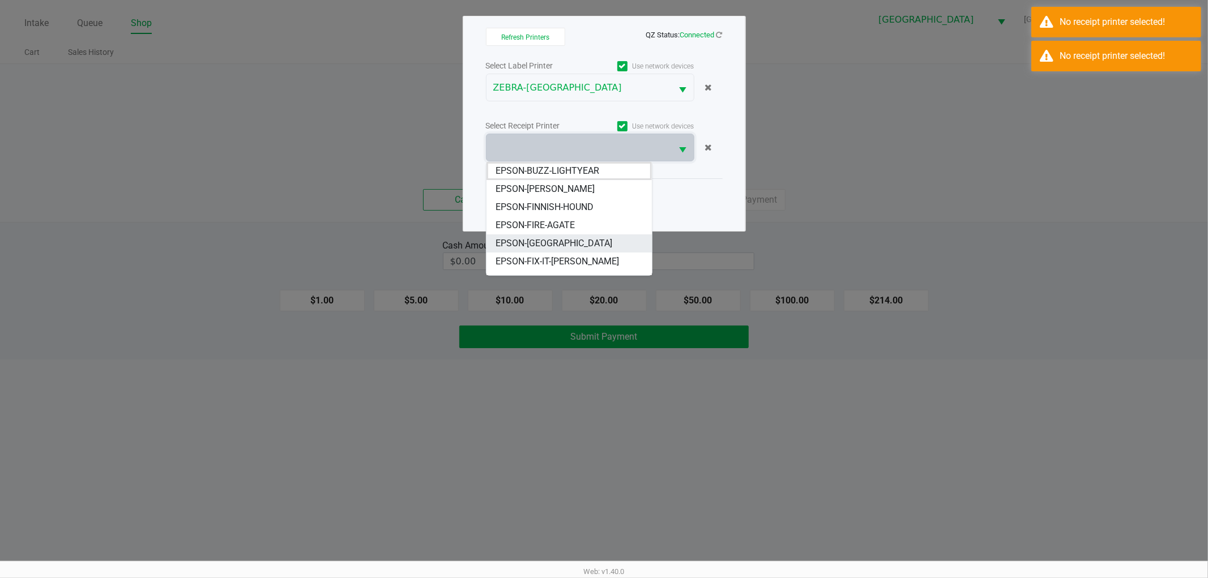
click at [540, 241] on span "EPSON-[GEOGRAPHIC_DATA]" at bounding box center [553, 244] width 117 height 14
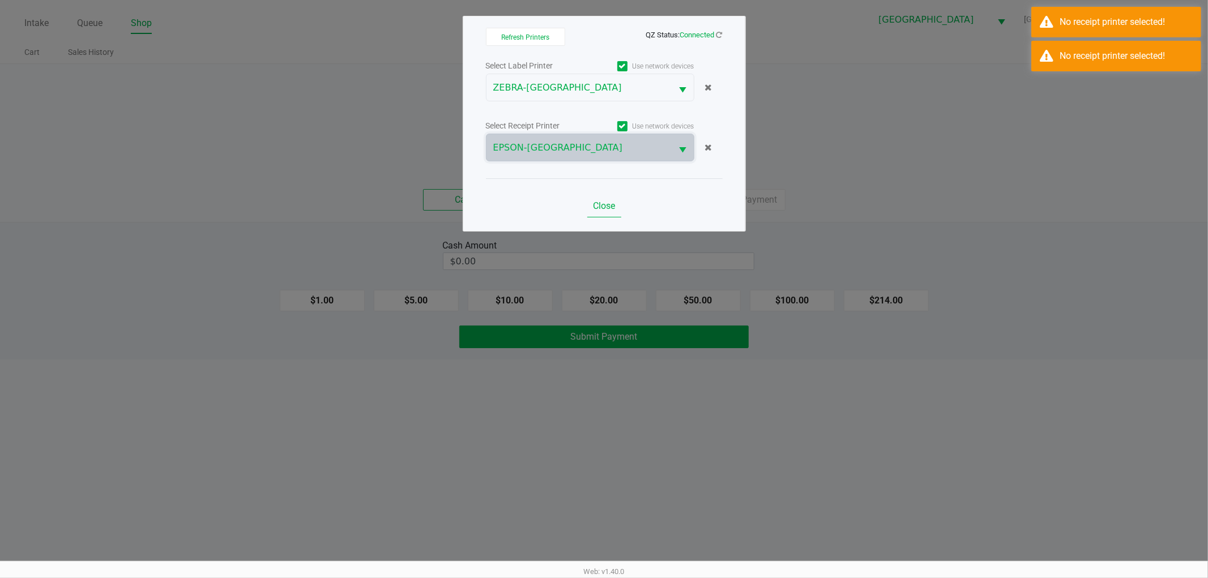
click at [606, 204] on span "Close" at bounding box center [604, 205] width 22 height 11
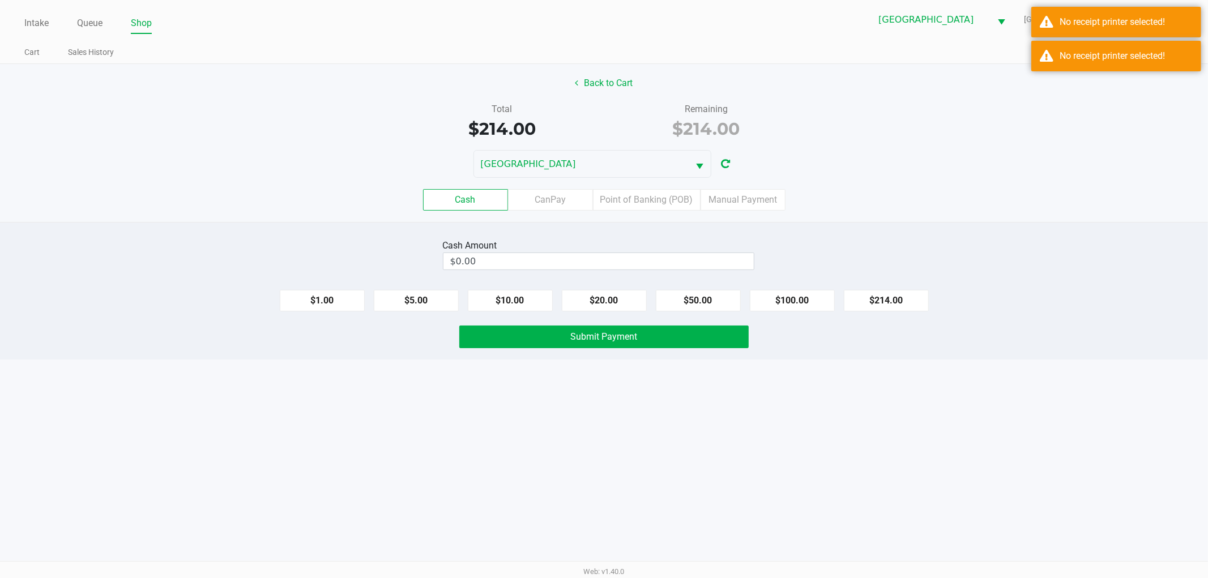
click at [279, 173] on div "[GEOGRAPHIC_DATA]" at bounding box center [604, 164] width 1208 height 28
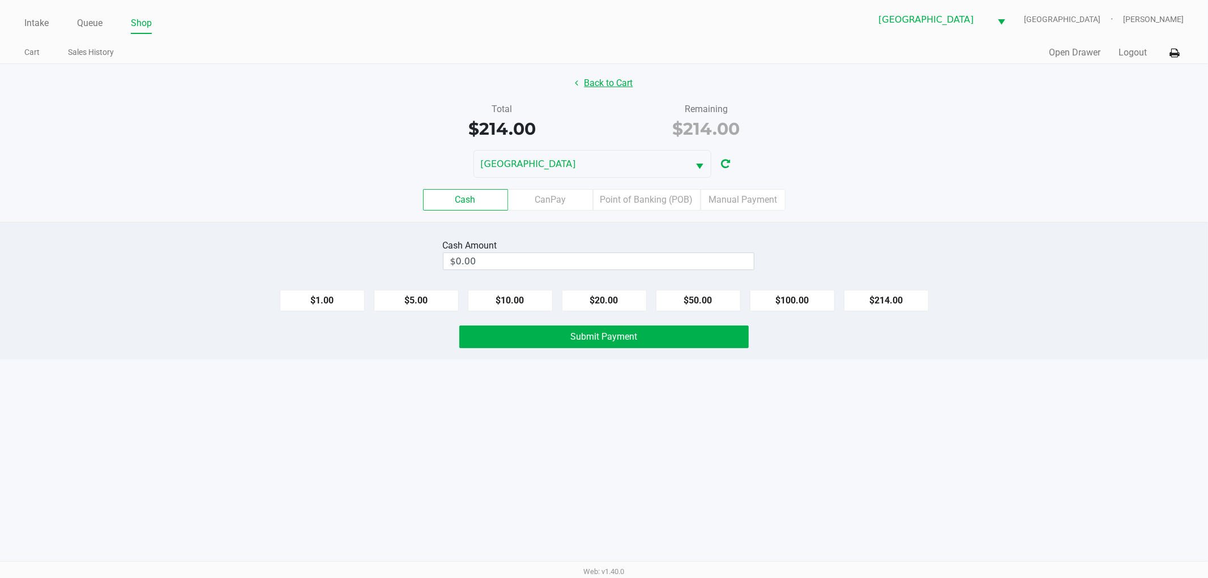
click at [589, 74] on button "Back to Cart" at bounding box center [604, 83] width 72 height 22
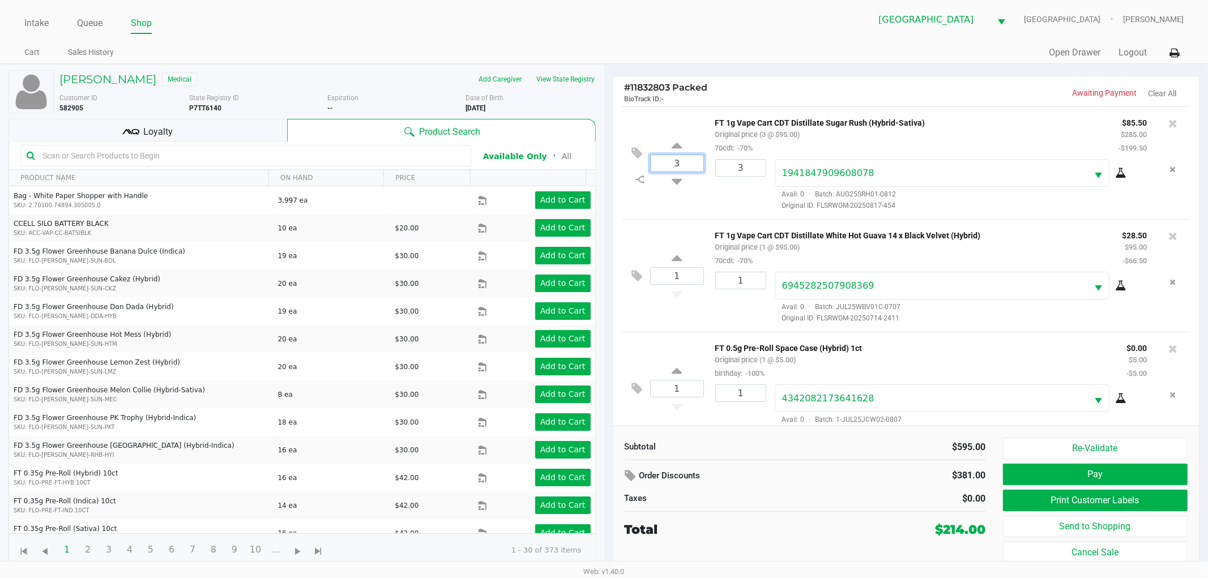
click at [692, 159] on input "3" at bounding box center [676, 163] width 53 height 16
click at [750, 168] on input "3" at bounding box center [741, 168] width 50 height 16
type input "3"
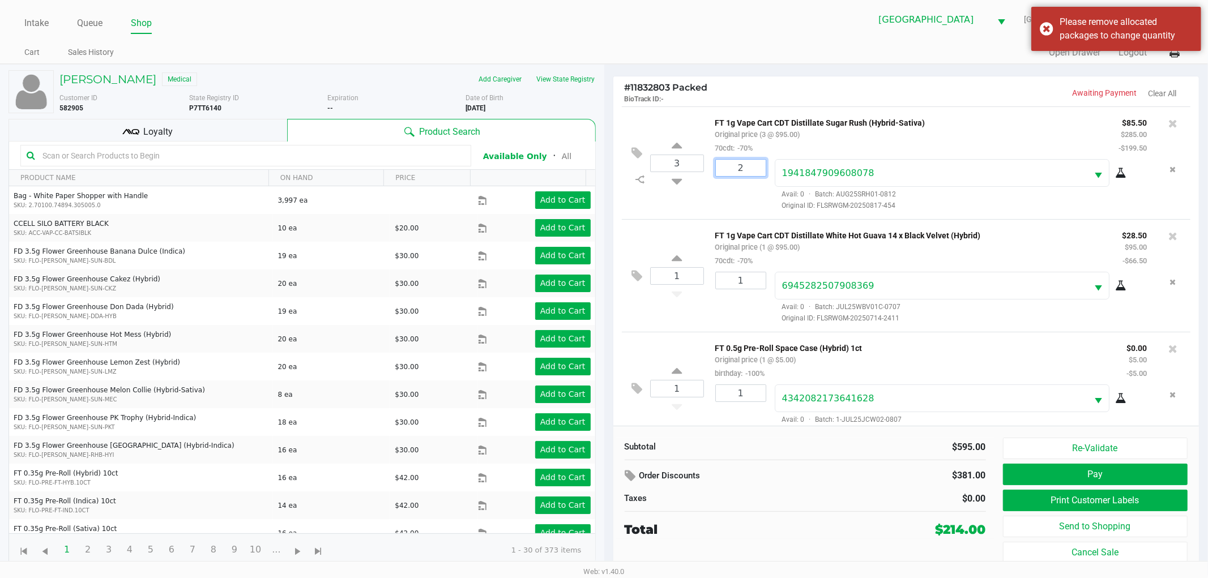
type input "2"
click at [679, 162] on div "[PERSON_NAME] Medical Add Caregiver View State Registry Customer ID 582905 Stat…" at bounding box center [604, 319] width 1208 height 511
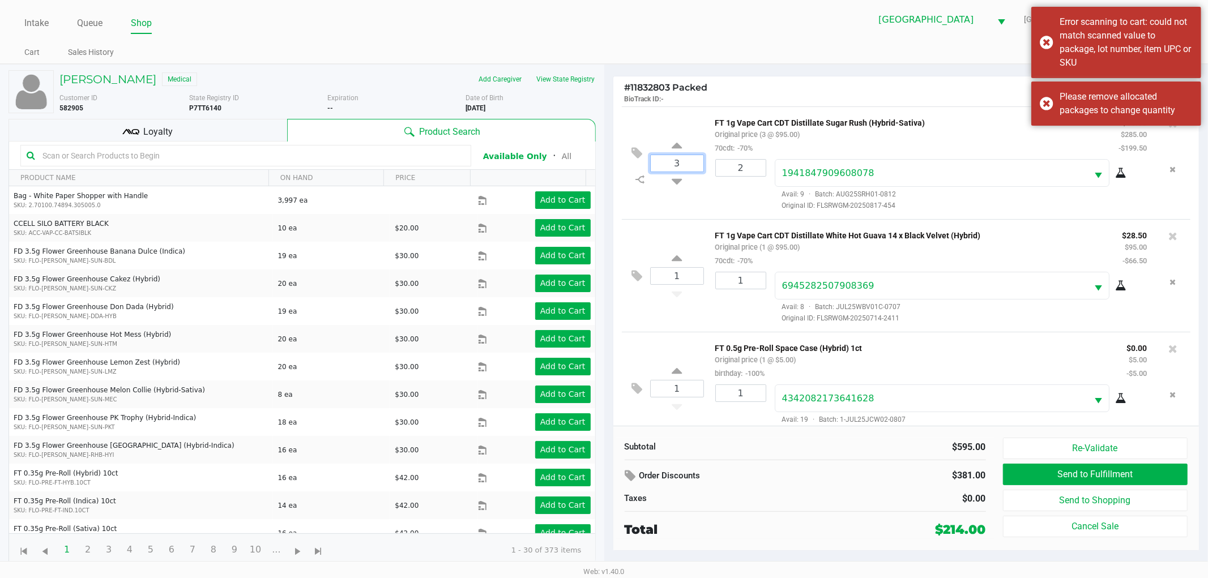
click at [679, 166] on input "3" at bounding box center [676, 163] width 53 height 16
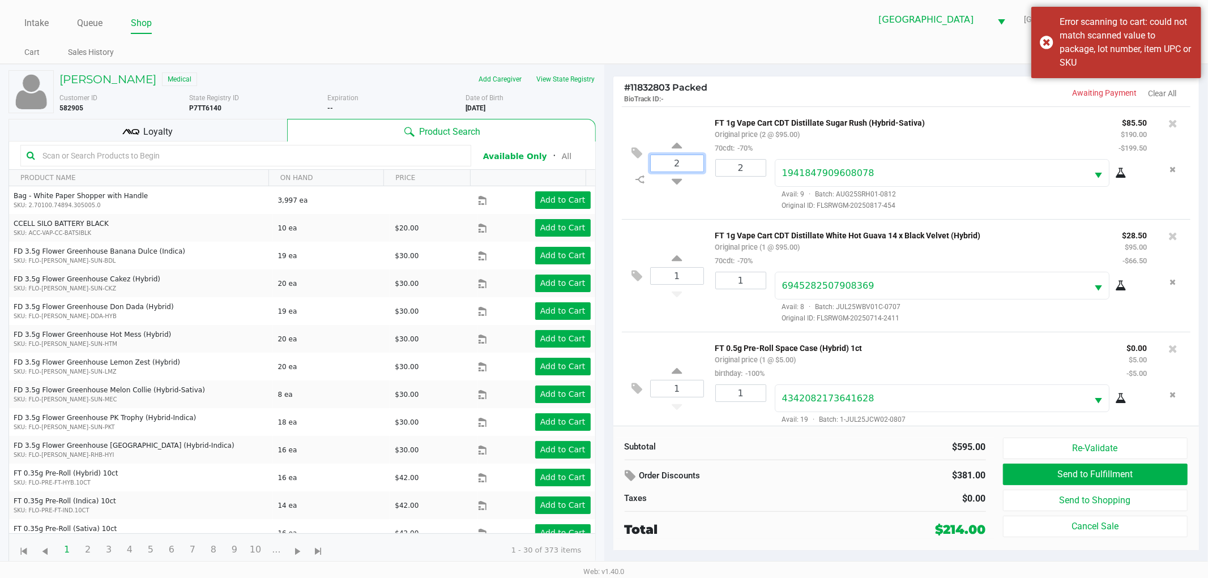
type input "2"
click at [653, 307] on div "[PERSON_NAME] Medical Add Caregiver View State Registry Customer ID 582905 Stat…" at bounding box center [604, 318] width 1208 height 508
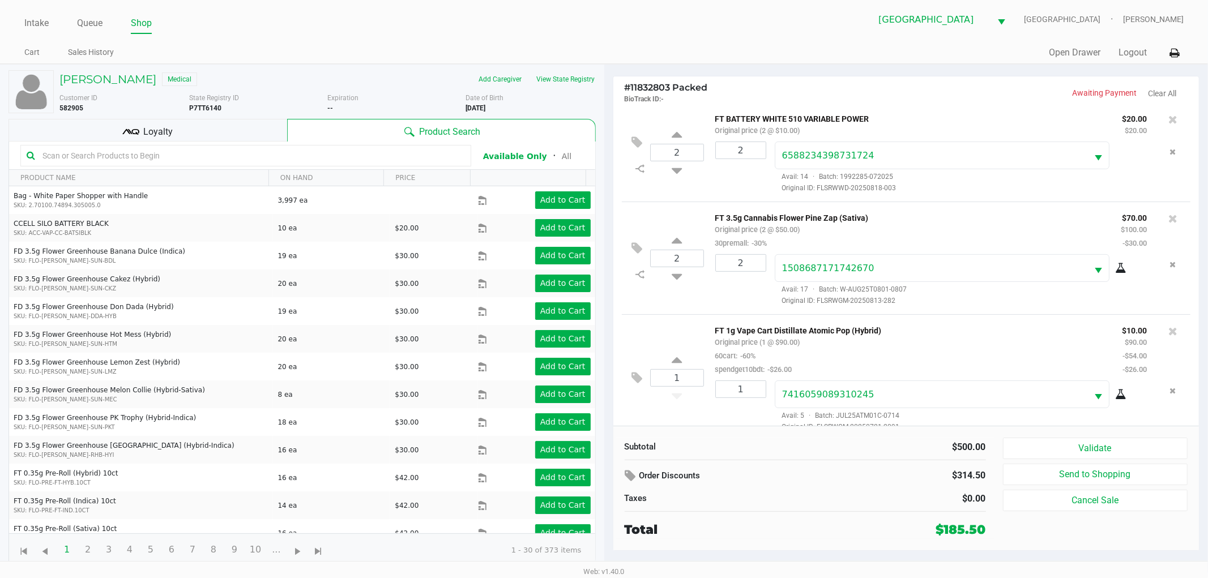
scroll to position [359, 0]
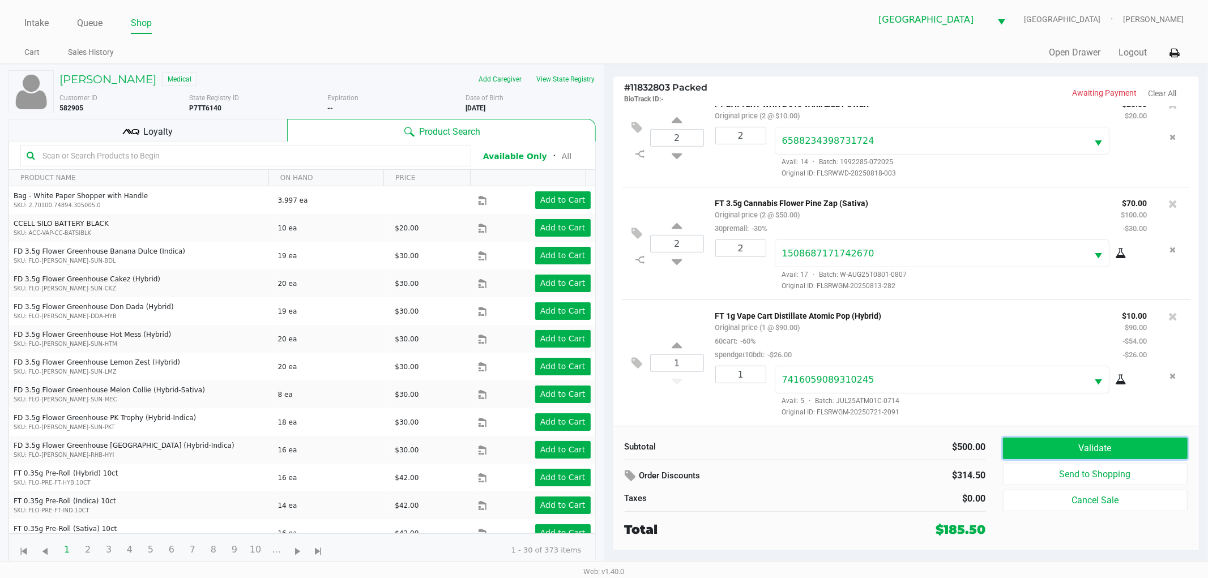
click at [1036, 442] on button "Validate" at bounding box center [1095, 449] width 185 height 22
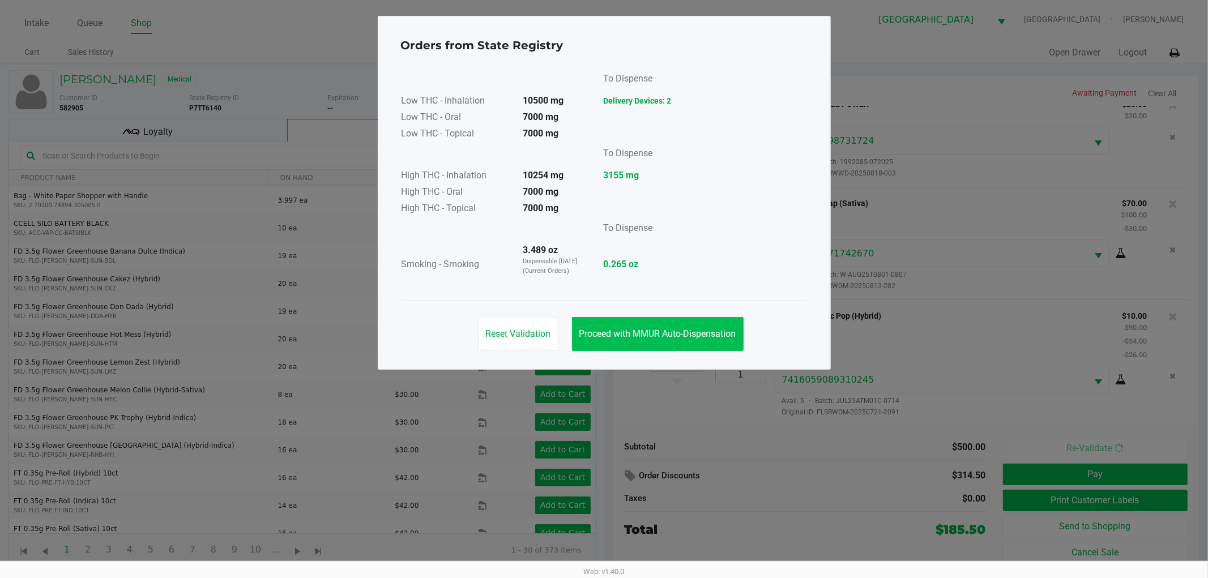
click at [627, 344] on button "Proceed with MMUR Auto-Dispensation" at bounding box center [658, 334] width 172 height 34
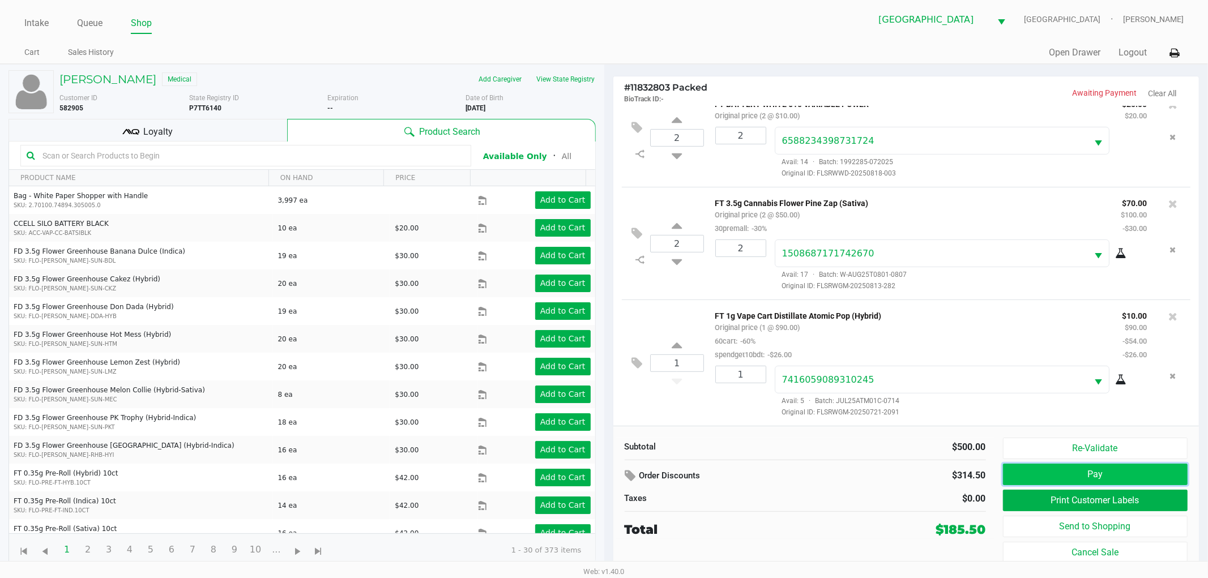
click at [1035, 483] on button "Pay" at bounding box center [1095, 475] width 185 height 22
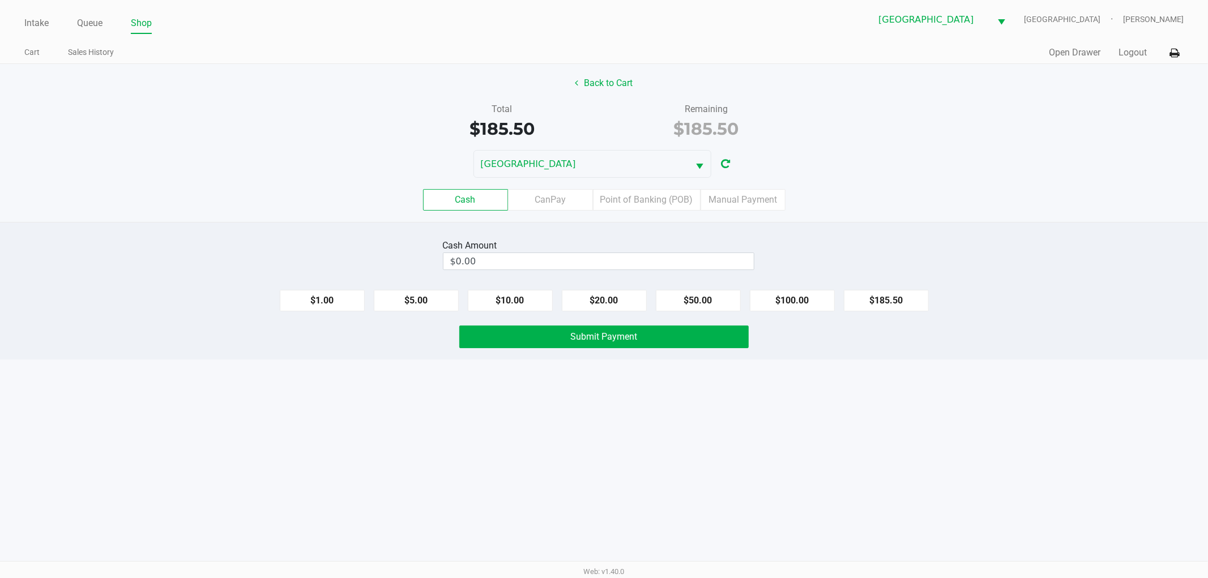
click at [542, 195] on label "CanPay" at bounding box center [550, 200] width 85 height 22
click at [0, 0] on 2 "CanPay" at bounding box center [0, 0] width 0 height 0
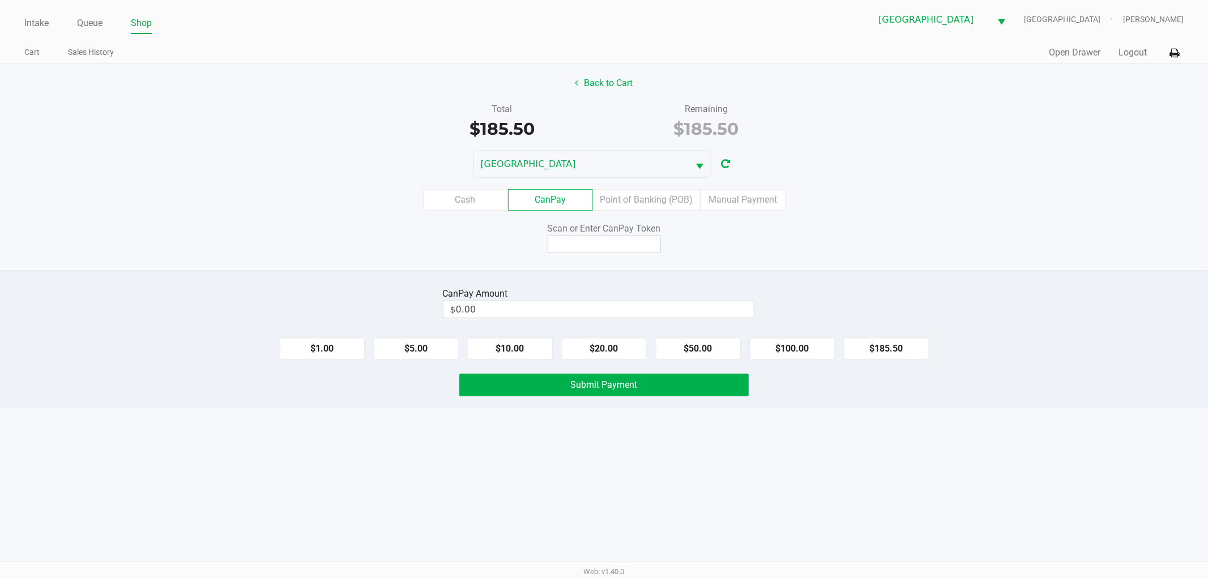
click at [876, 344] on button "$185.50" at bounding box center [886, 349] width 85 height 22
type input "$185.50"
click at [602, 246] on input at bounding box center [603, 245] width 113 height 18
type input "Q1825593Q"
click at [529, 392] on button "Submit Payment" at bounding box center [603, 385] width 289 height 23
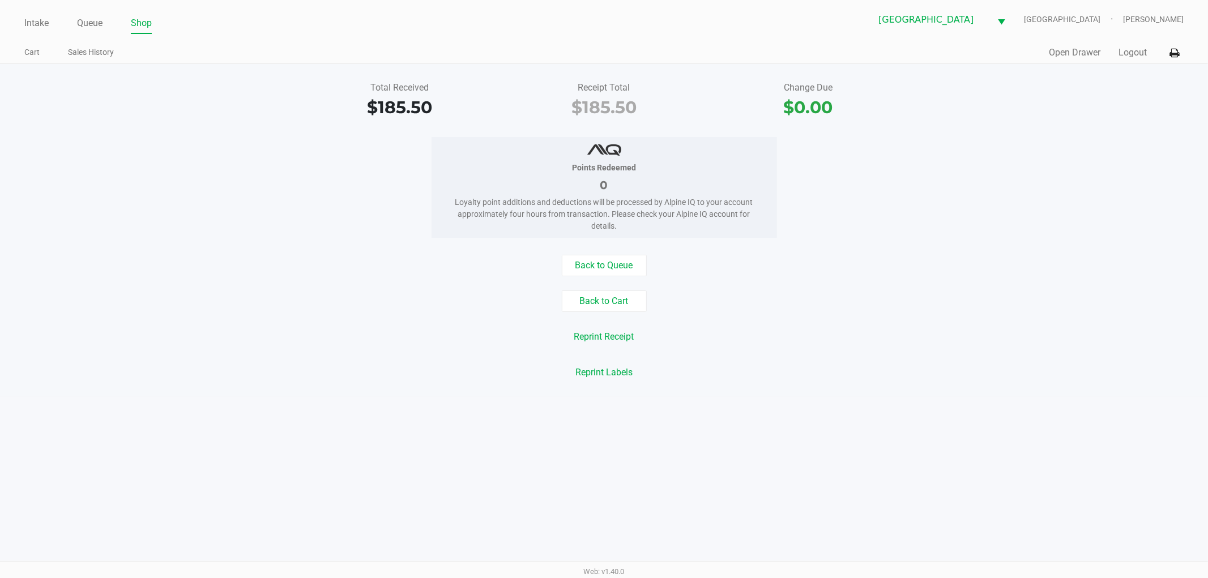
click at [32, 19] on link "Intake" at bounding box center [36, 23] width 24 height 16
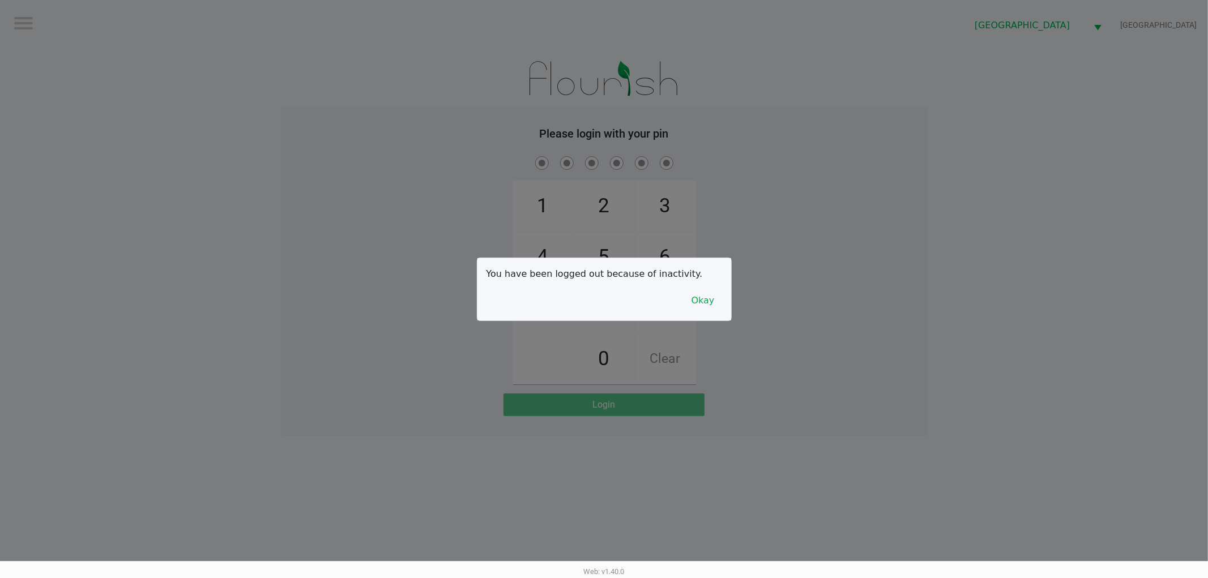
click at [700, 307] on button "Okay" at bounding box center [703, 301] width 38 height 22
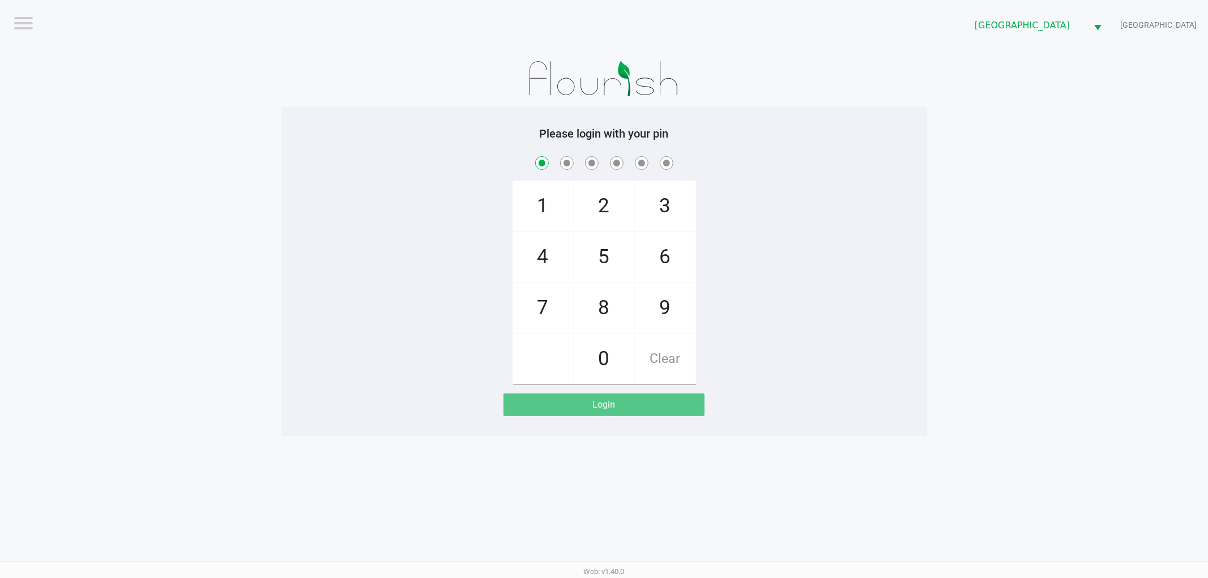
checkbox input "true"
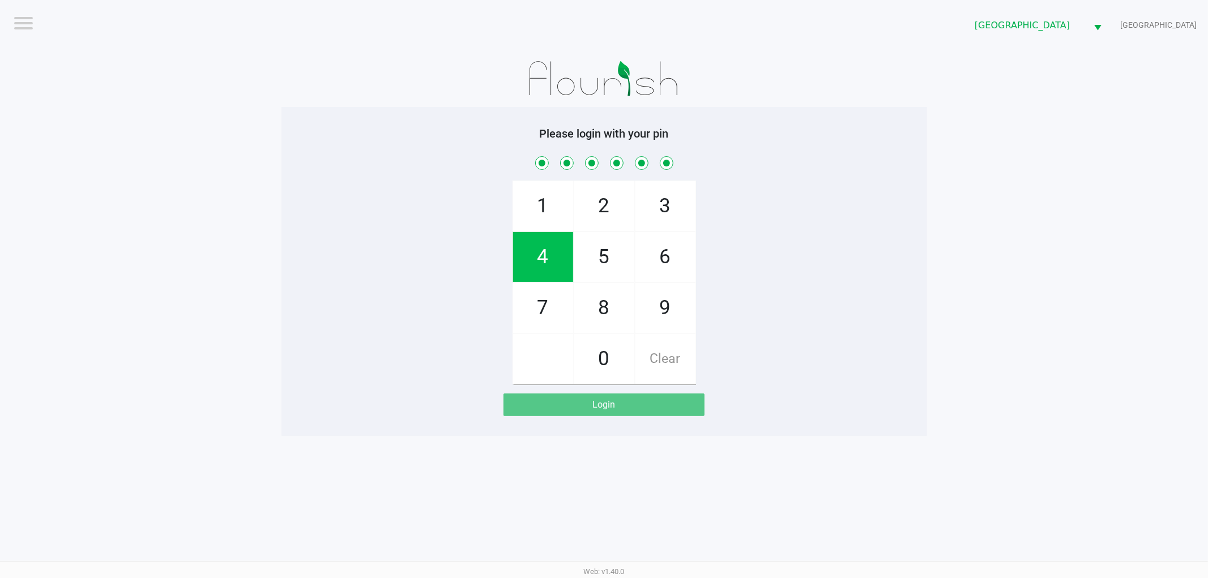
checkbox input "true"
